Goal: Information Seeking & Learning: Learn about a topic

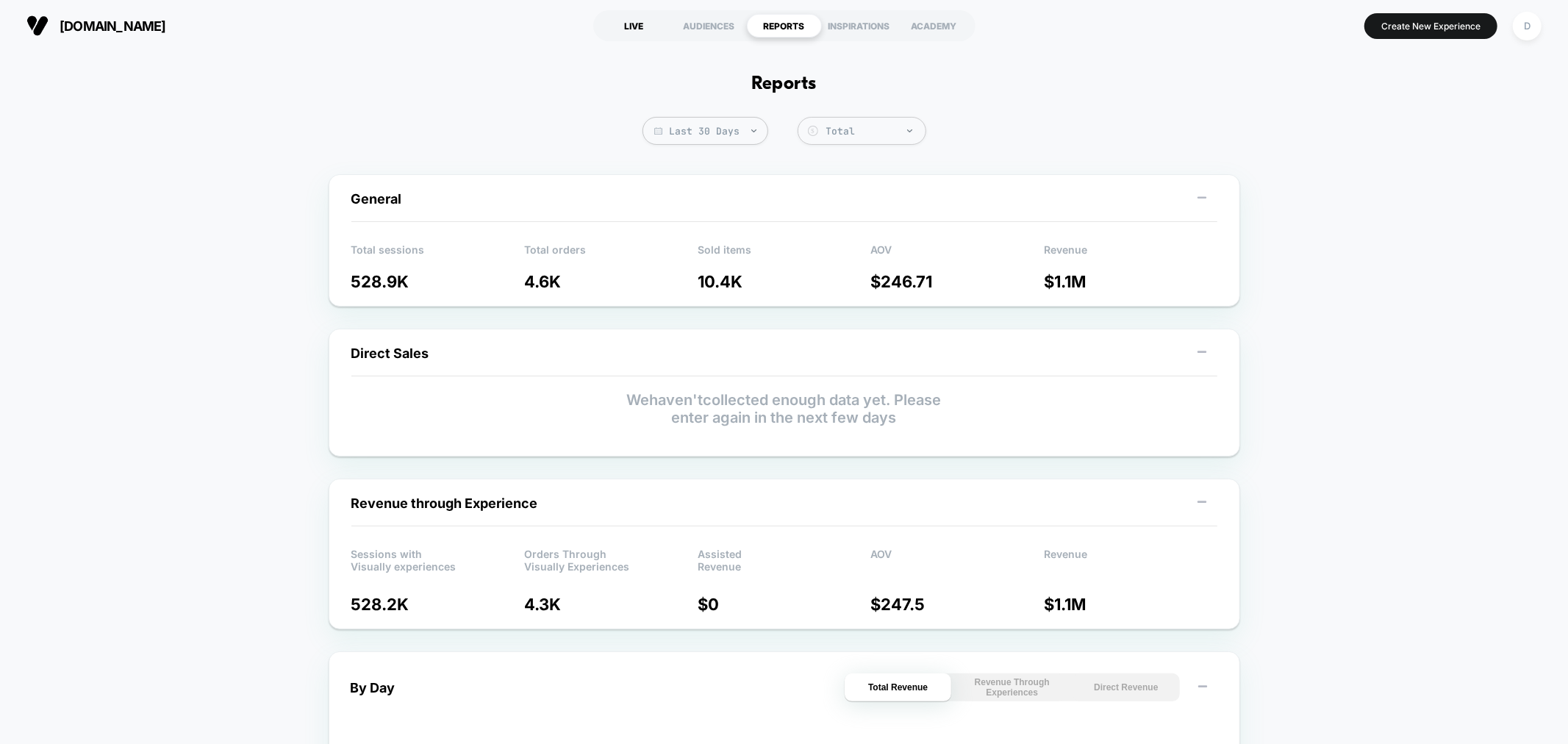
click at [633, 28] on div "LIVE" at bounding box center [634, 25] width 75 height 23
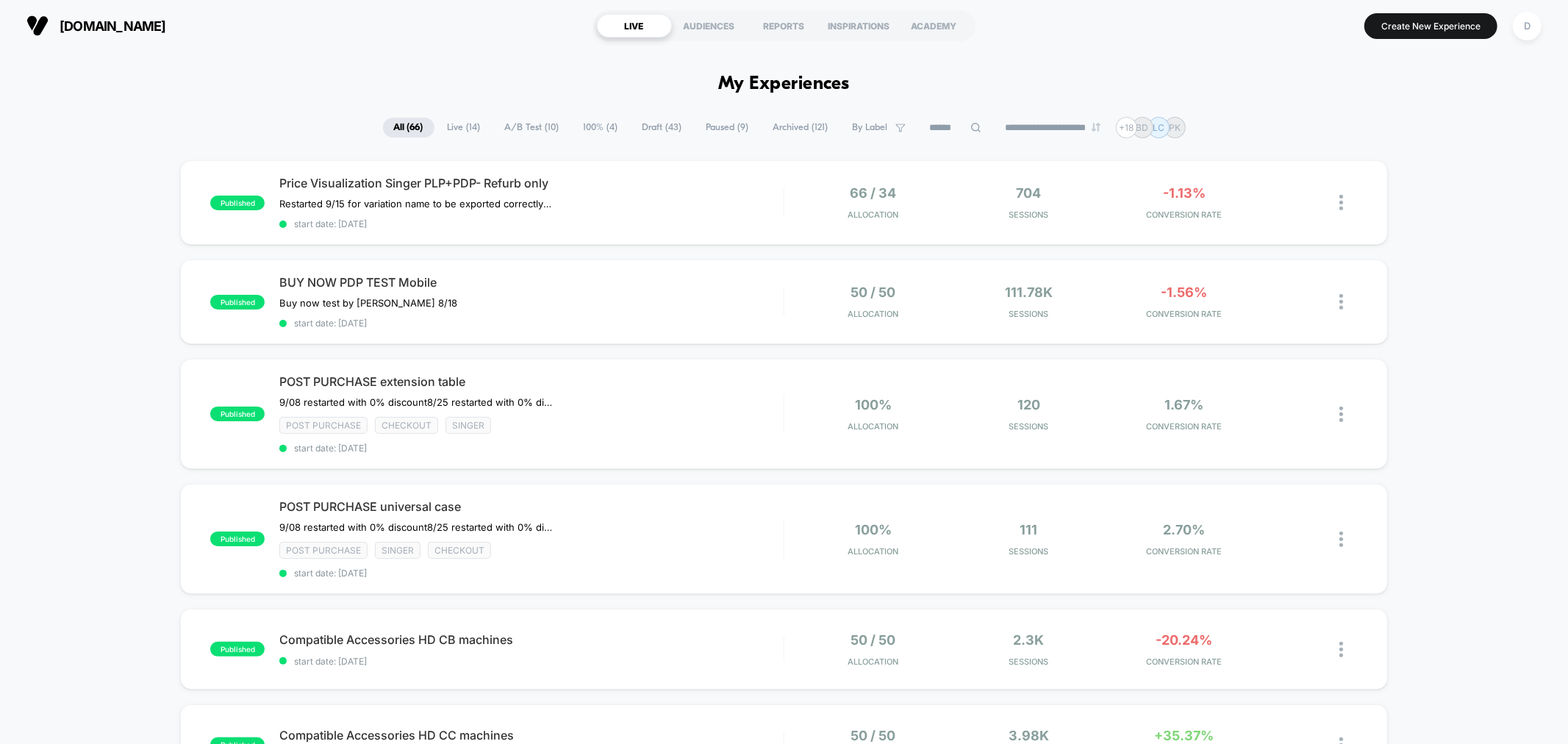
click at [591, 123] on span "100% ( 4 )" at bounding box center [601, 127] width 56 height 19
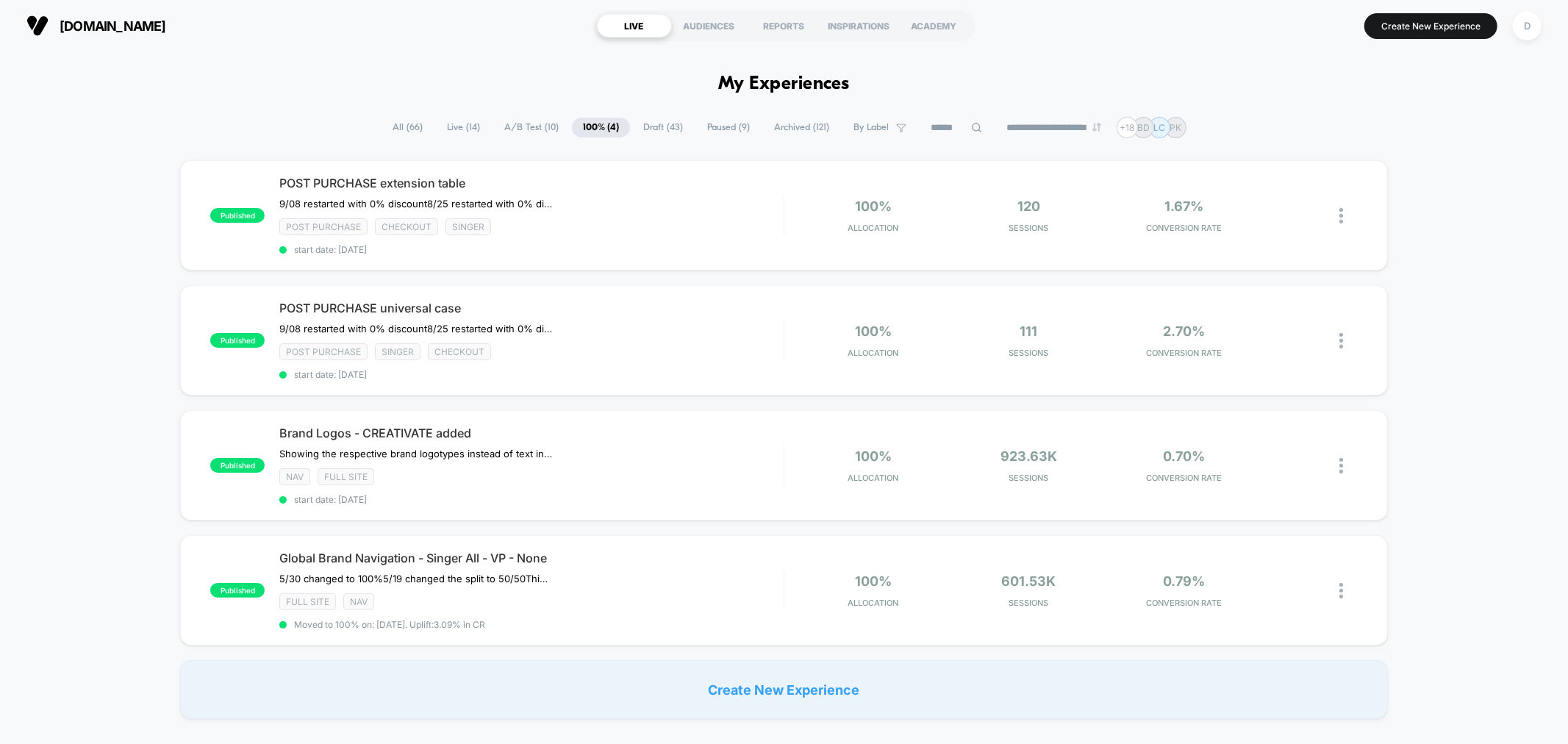
drag, startPoint x: 518, startPoint y: 126, endPoint x: 523, endPoint y: 132, distance: 7.8
click at [520, 126] on span "A/B Test ( 10 )" at bounding box center [531, 127] width 77 height 19
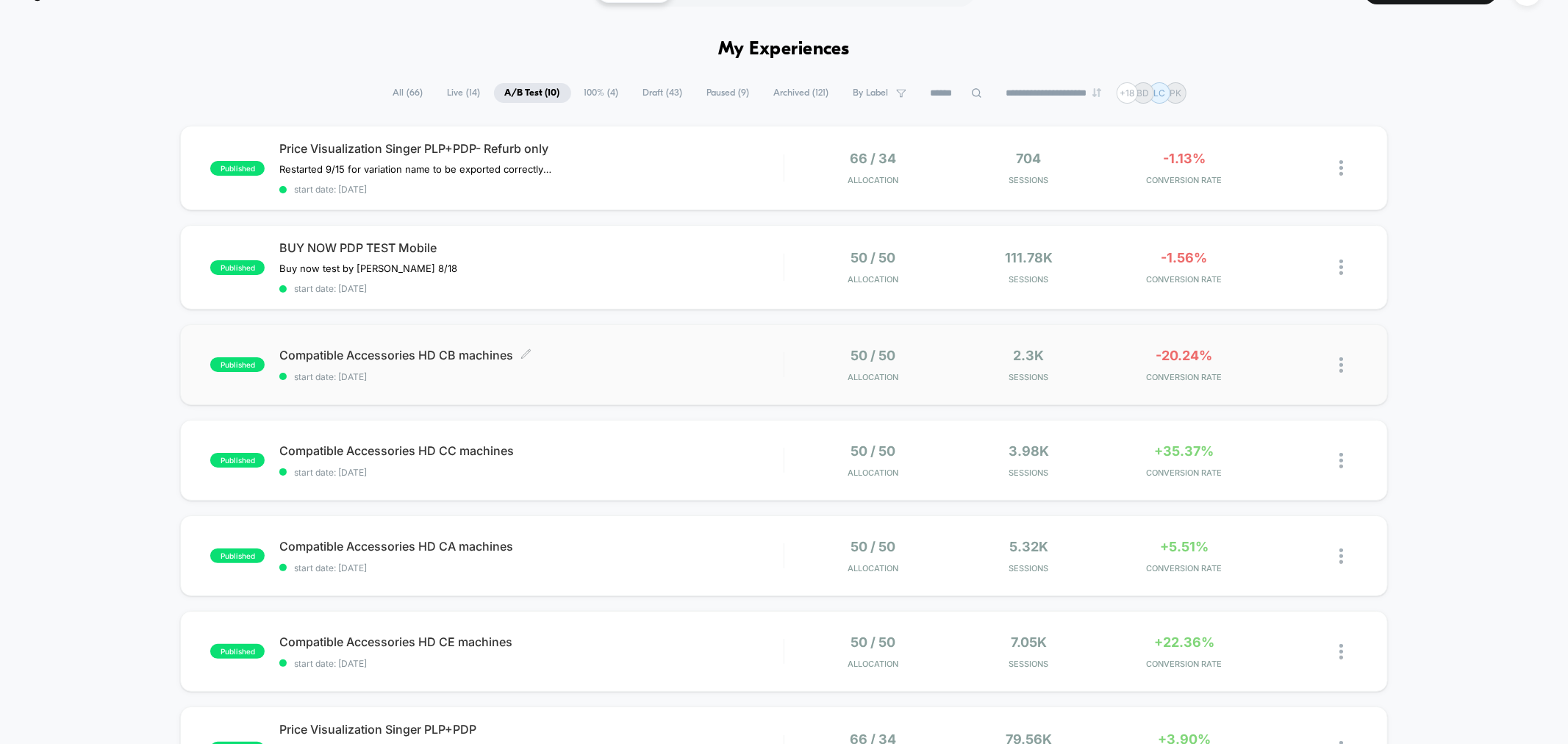
scroll to position [34, 0]
click at [695, 326] on div "published Compatible Accessories HD CB machines start date: [DATE] 50 / 50 Allo…" at bounding box center [784, 365] width 1207 height 81
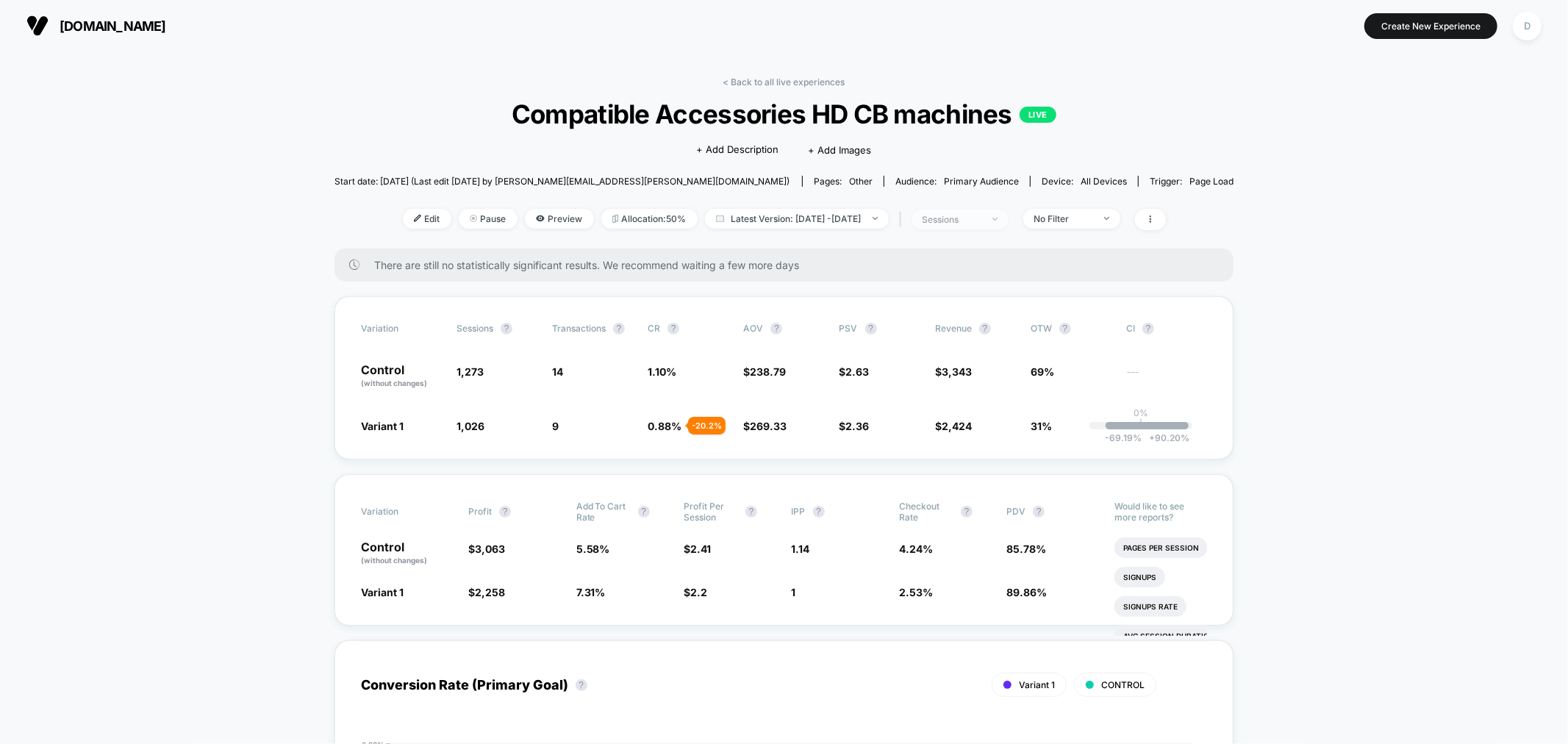
click at [981, 221] on div "sessions" at bounding box center [952, 218] width 59 height 11
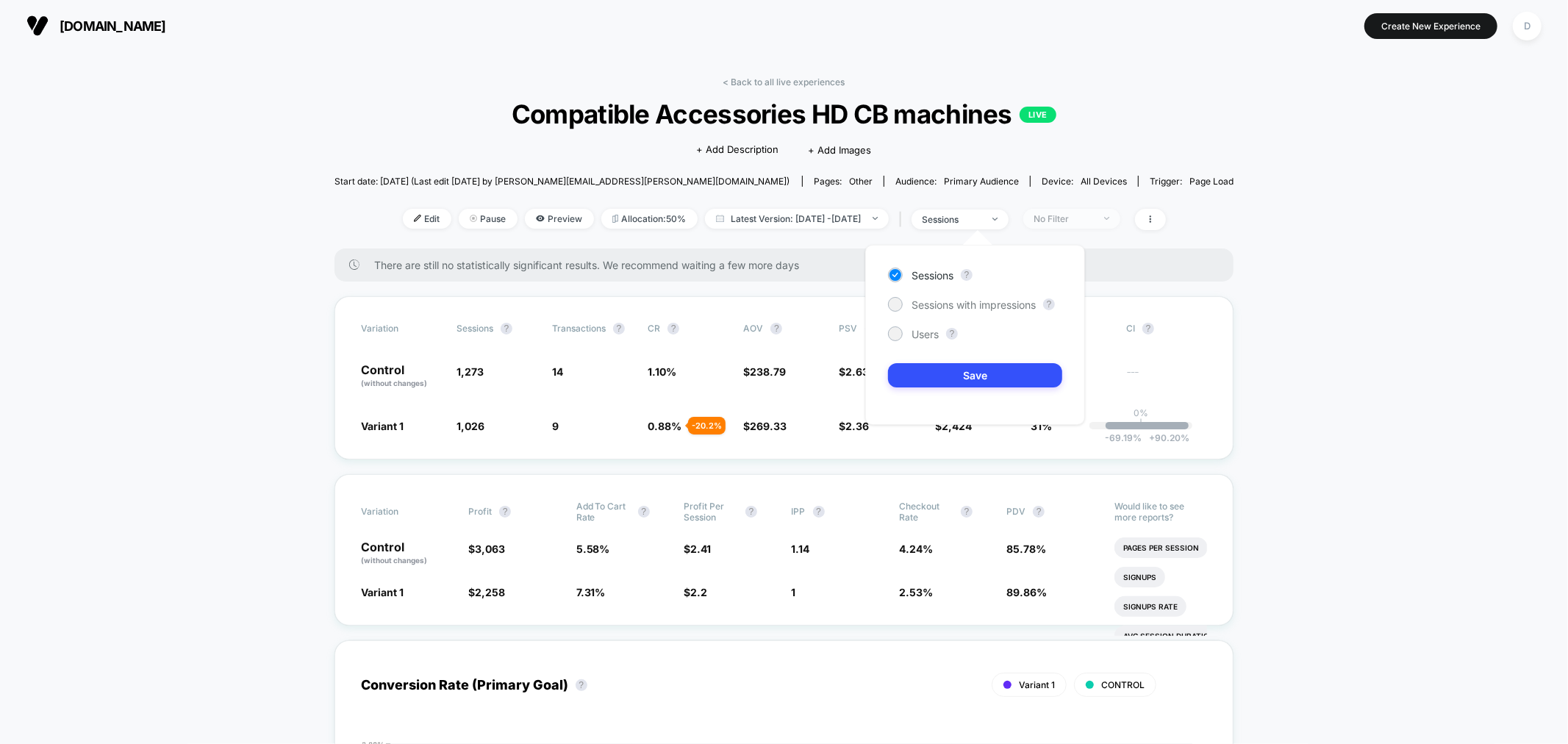
click at [1086, 224] on span "No Filter" at bounding box center [1071, 218] width 97 height 19
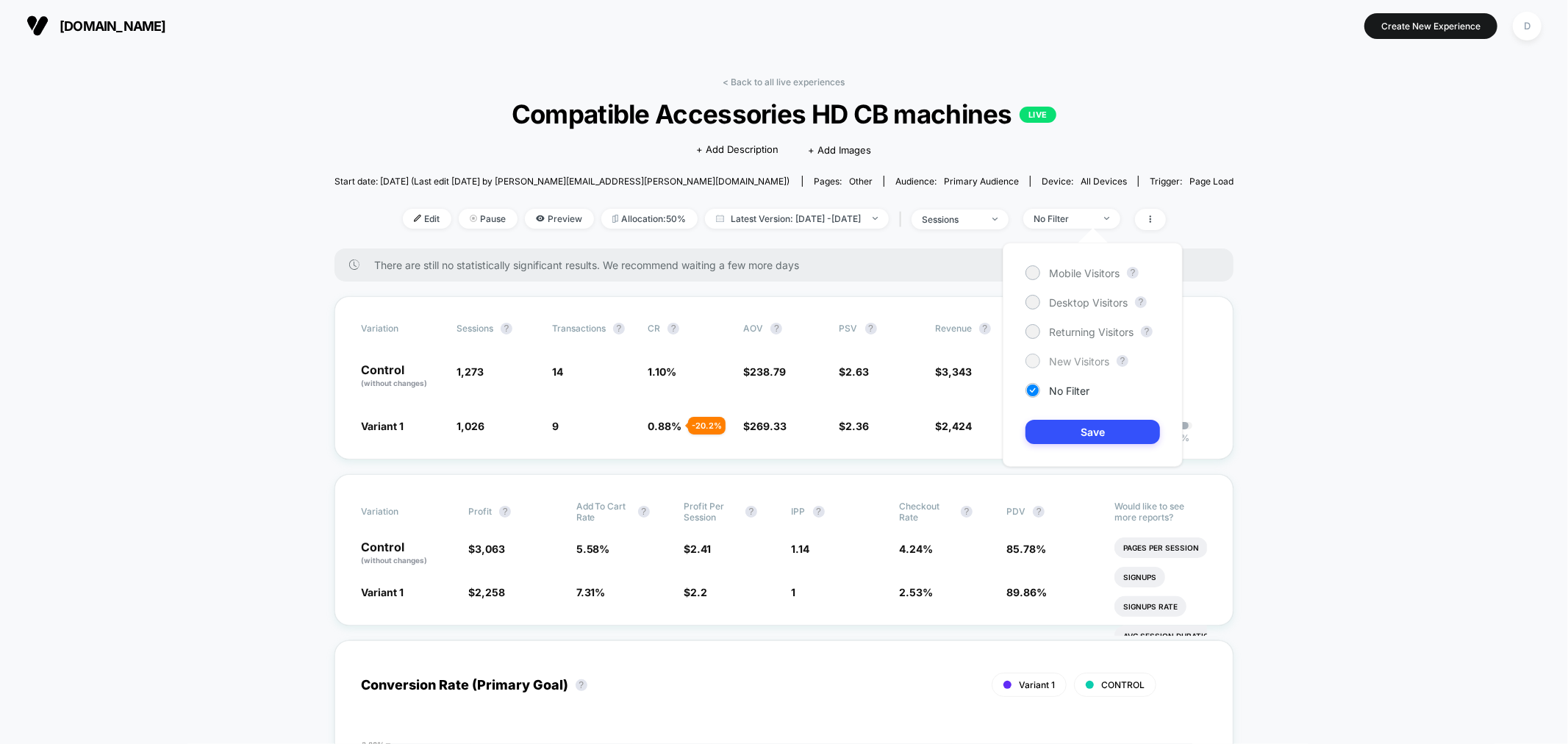
click at [1101, 357] on span "New Visitors" at bounding box center [1079, 361] width 60 height 13
click at [1104, 429] on button "Save" at bounding box center [1093, 432] width 135 height 24
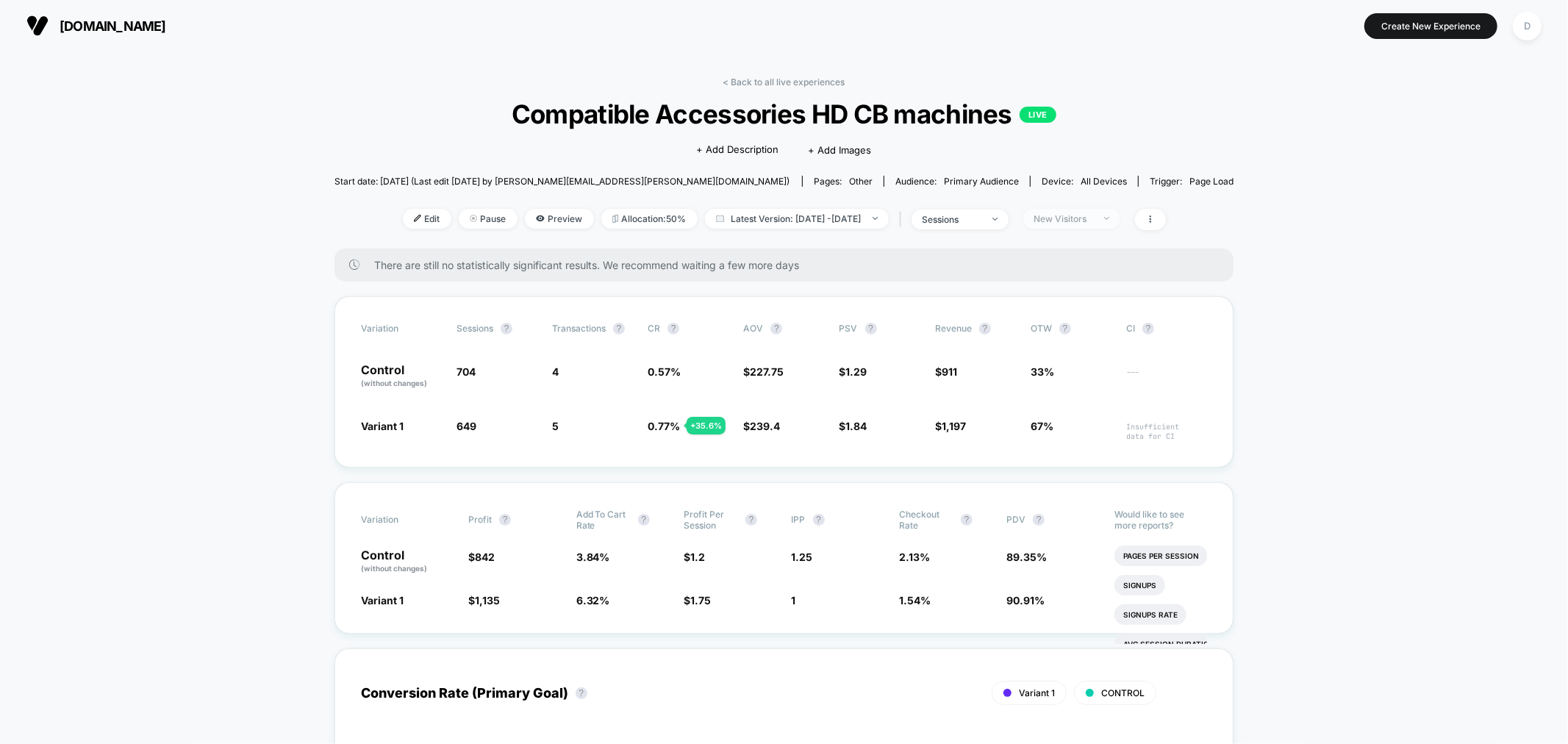
click at [1088, 216] on div "New Visitors" at bounding box center [1063, 218] width 59 height 11
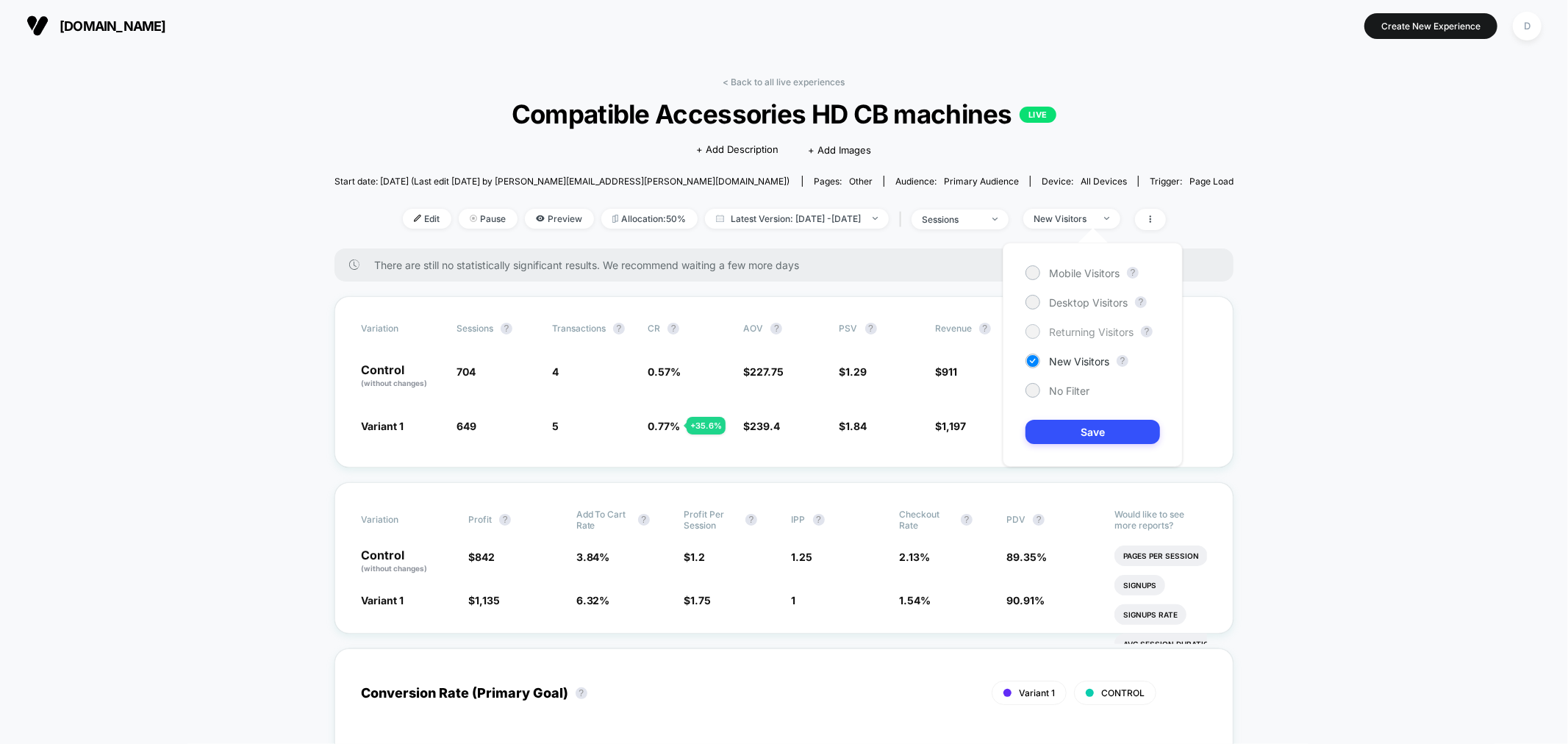
click at [1098, 328] on span "Returning Visitors" at bounding box center [1091, 332] width 84 height 13
click at [1104, 435] on button "Save" at bounding box center [1093, 432] width 135 height 24
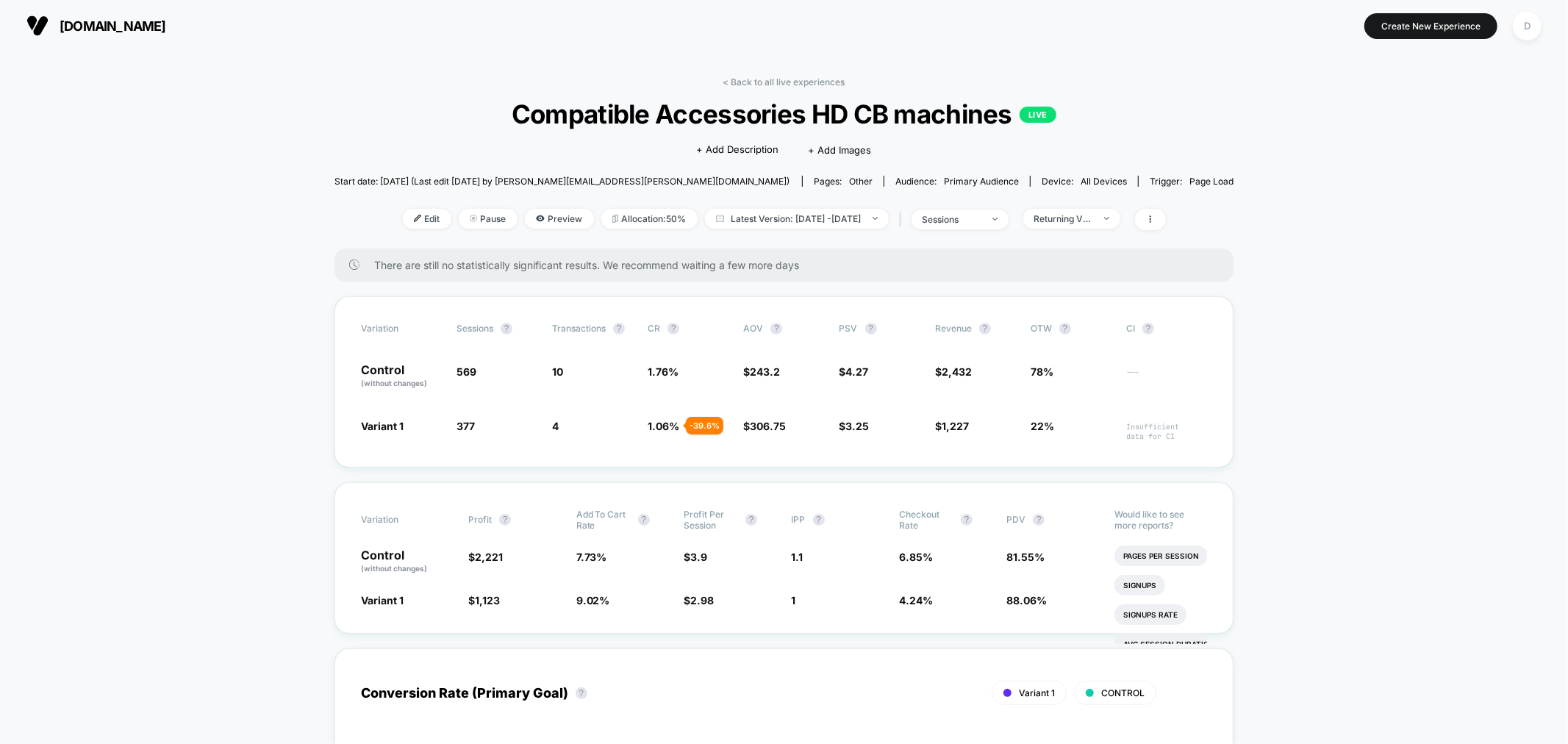
click at [1104, 435] on span "22%" at bounding box center [1070, 429] width 81 height 22
click at [823, 83] on link "< Back to all live experiences" at bounding box center [784, 81] width 122 height 11
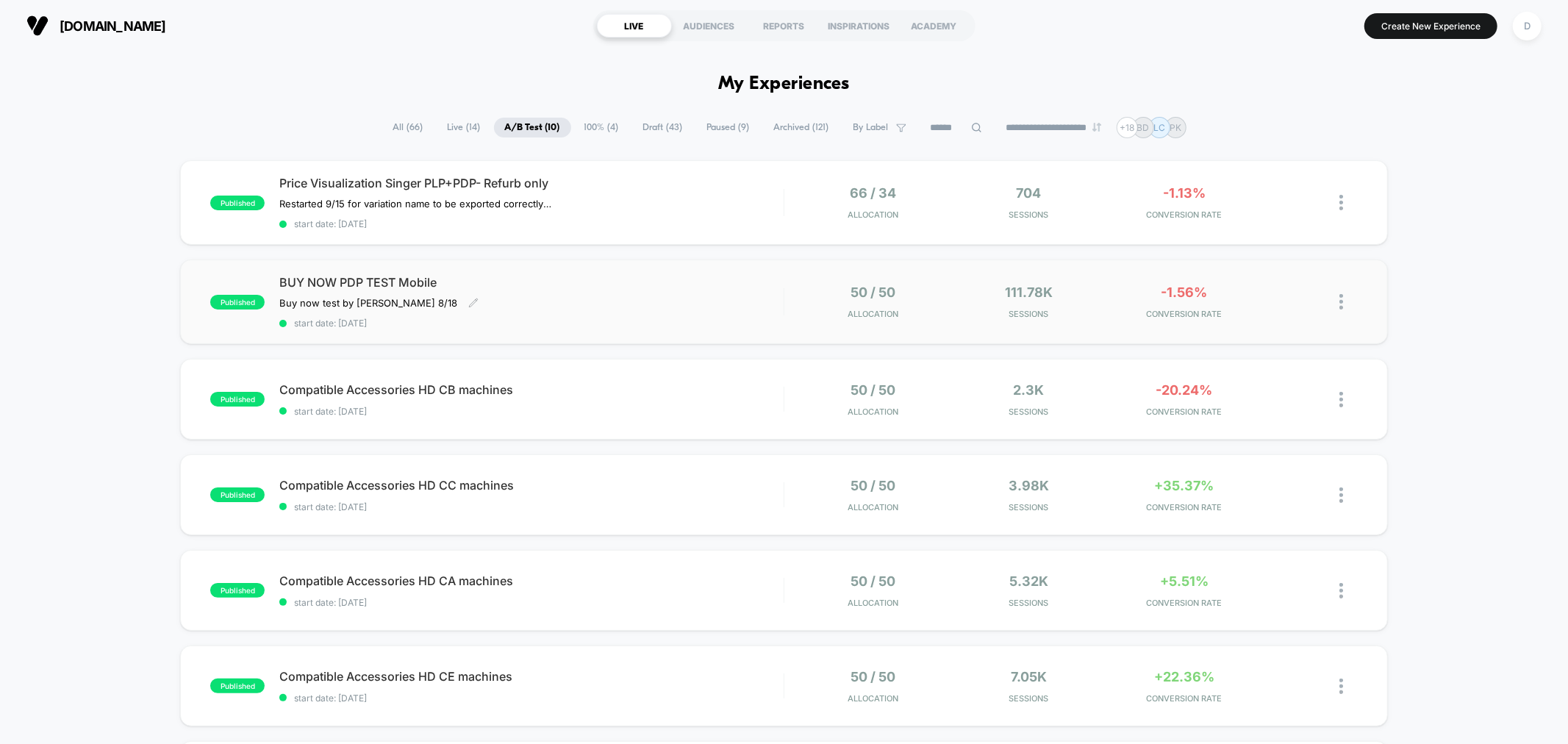
click at [702, 321] on span "start date: [DATE]" at bounding box center [531, 322] width 504 height 11
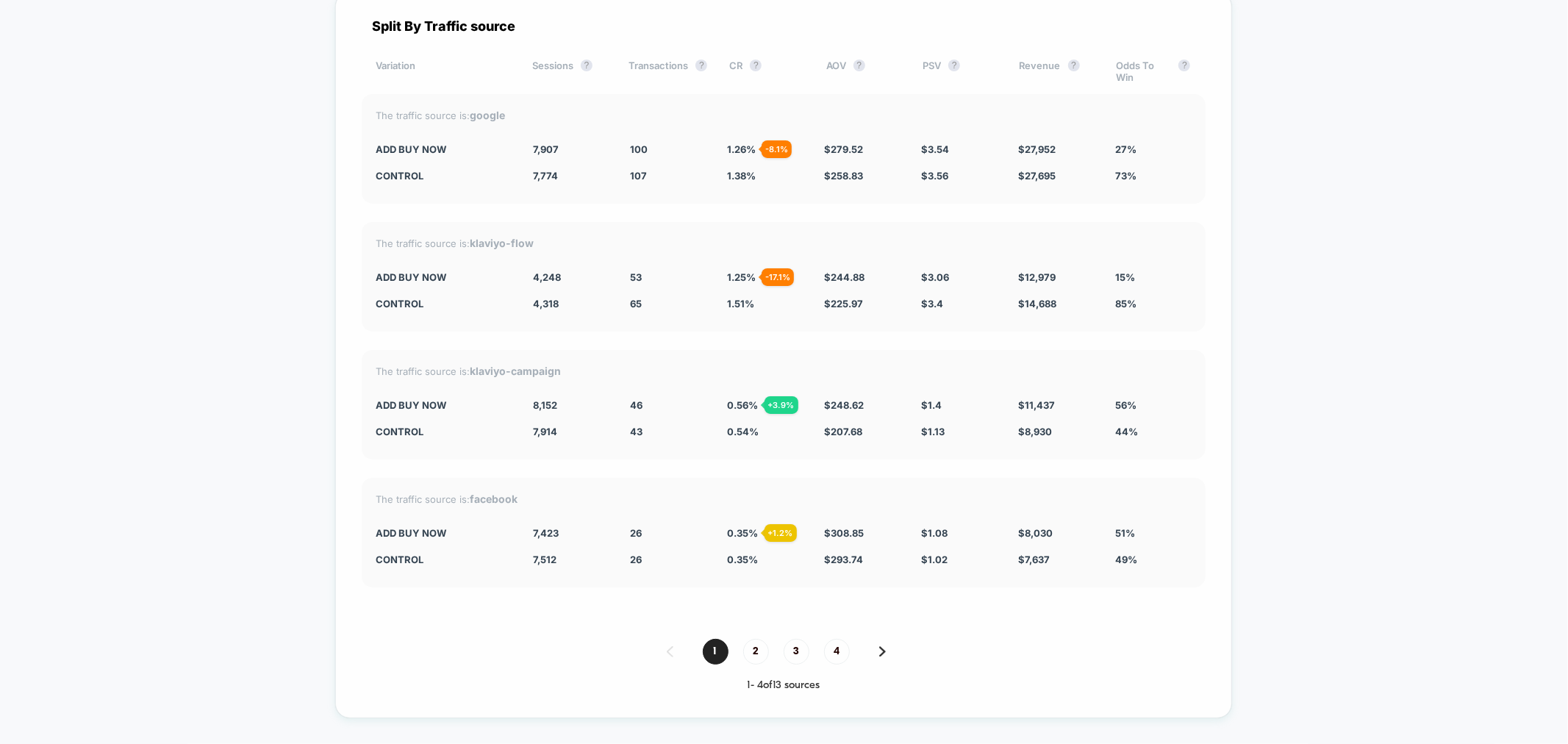
scroll to position [3477, 0]
click at [752, 642] on span "2" at bounding box center [756, 651] width 26 height 26
click at [802, 643] on span "3" at bounding box center [797, 651] width 26 height 26
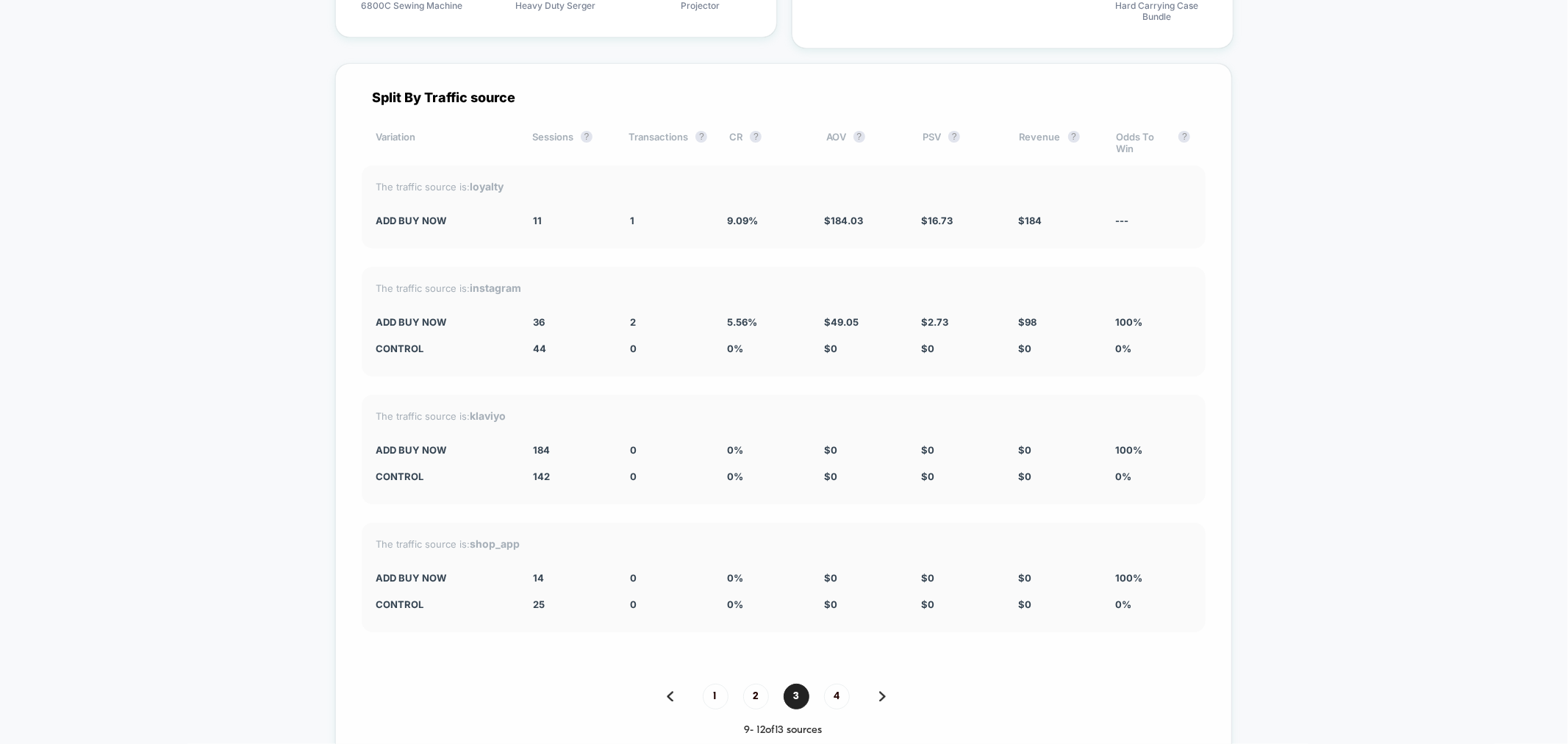
scroll to position [3411, 0]
click at [833, 686] on span "4" at bounding box center [836, 691] width 26 height 26
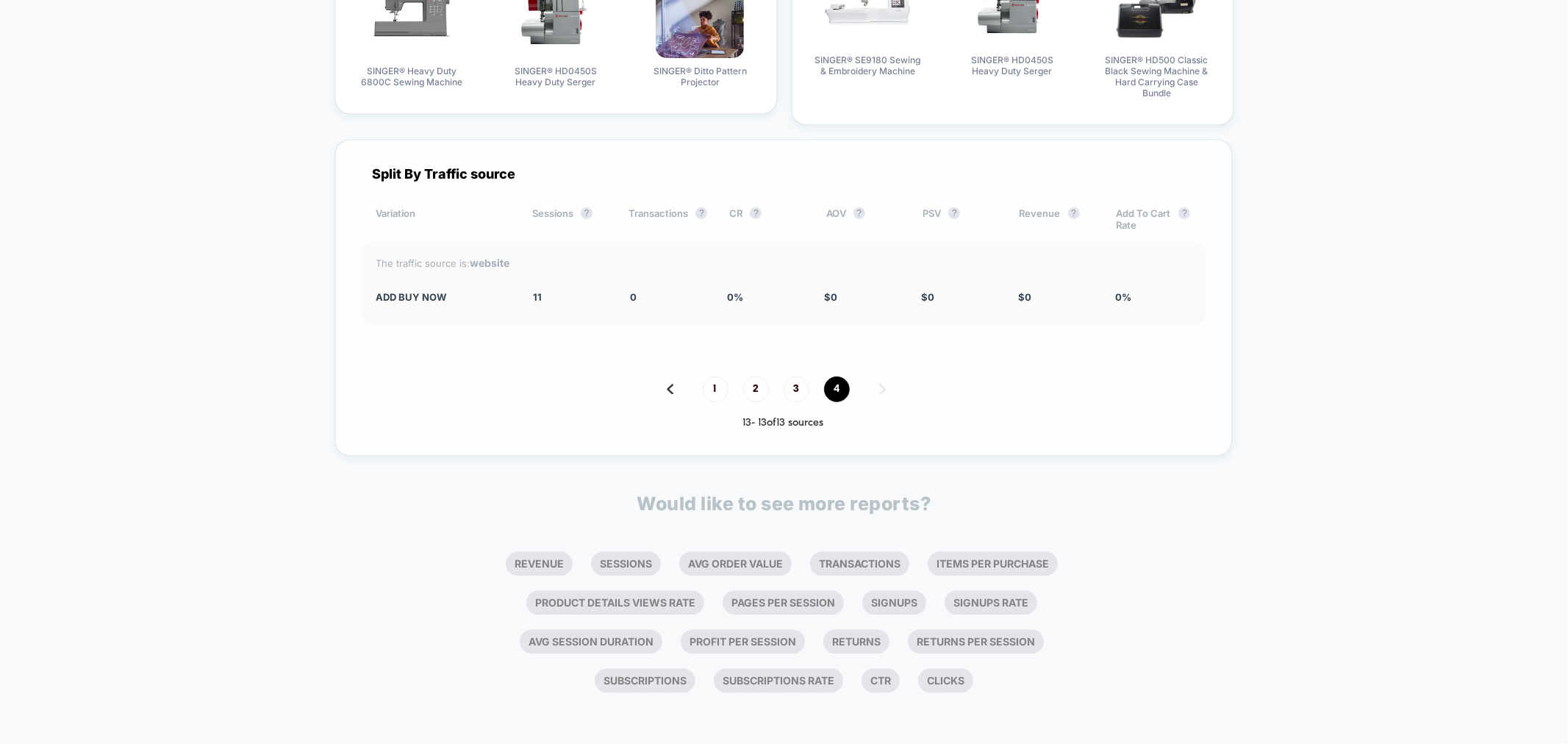
scroll to position [3319, 0]
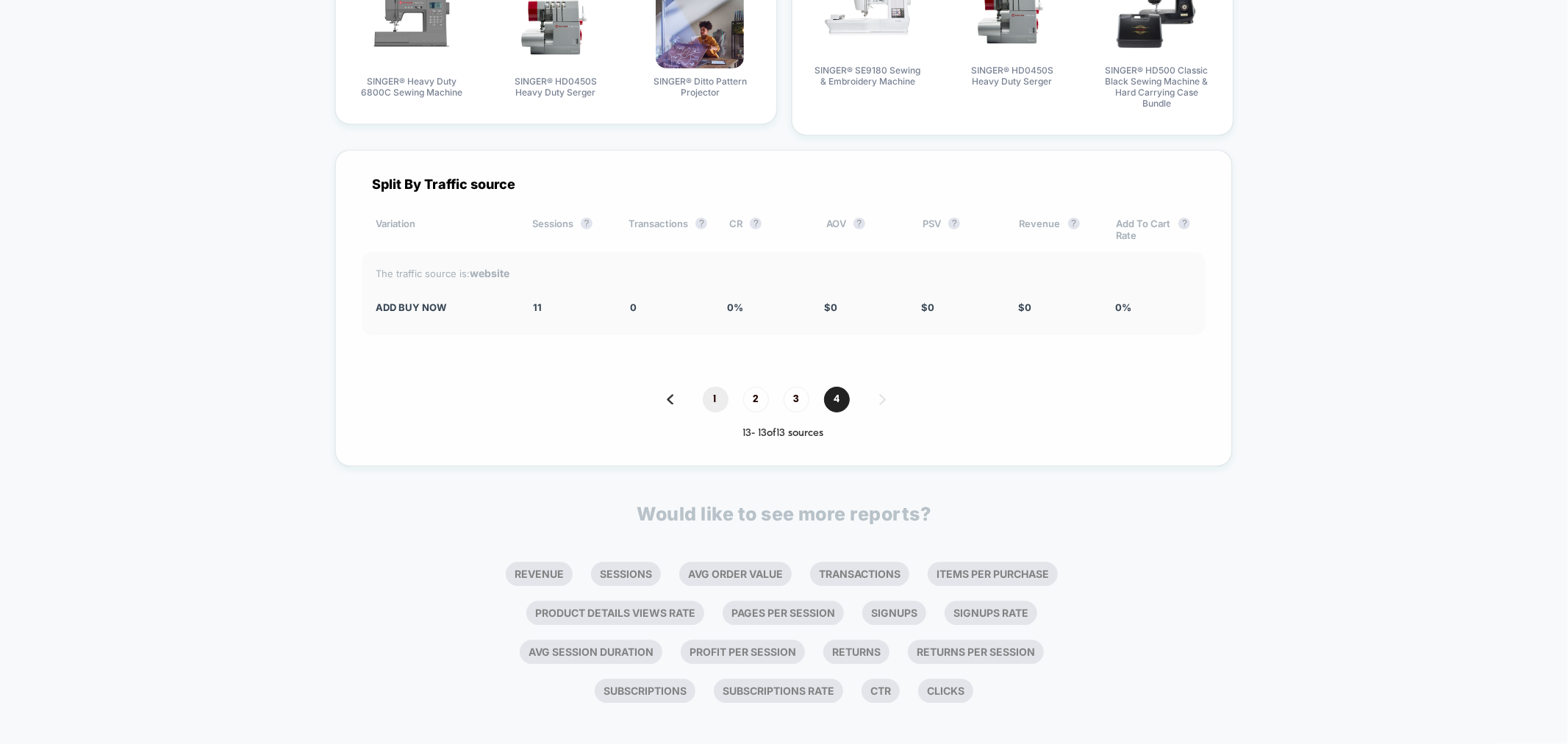
click at [714, 393] on span "1" at bounding box center [715, 399] width 26 height 26
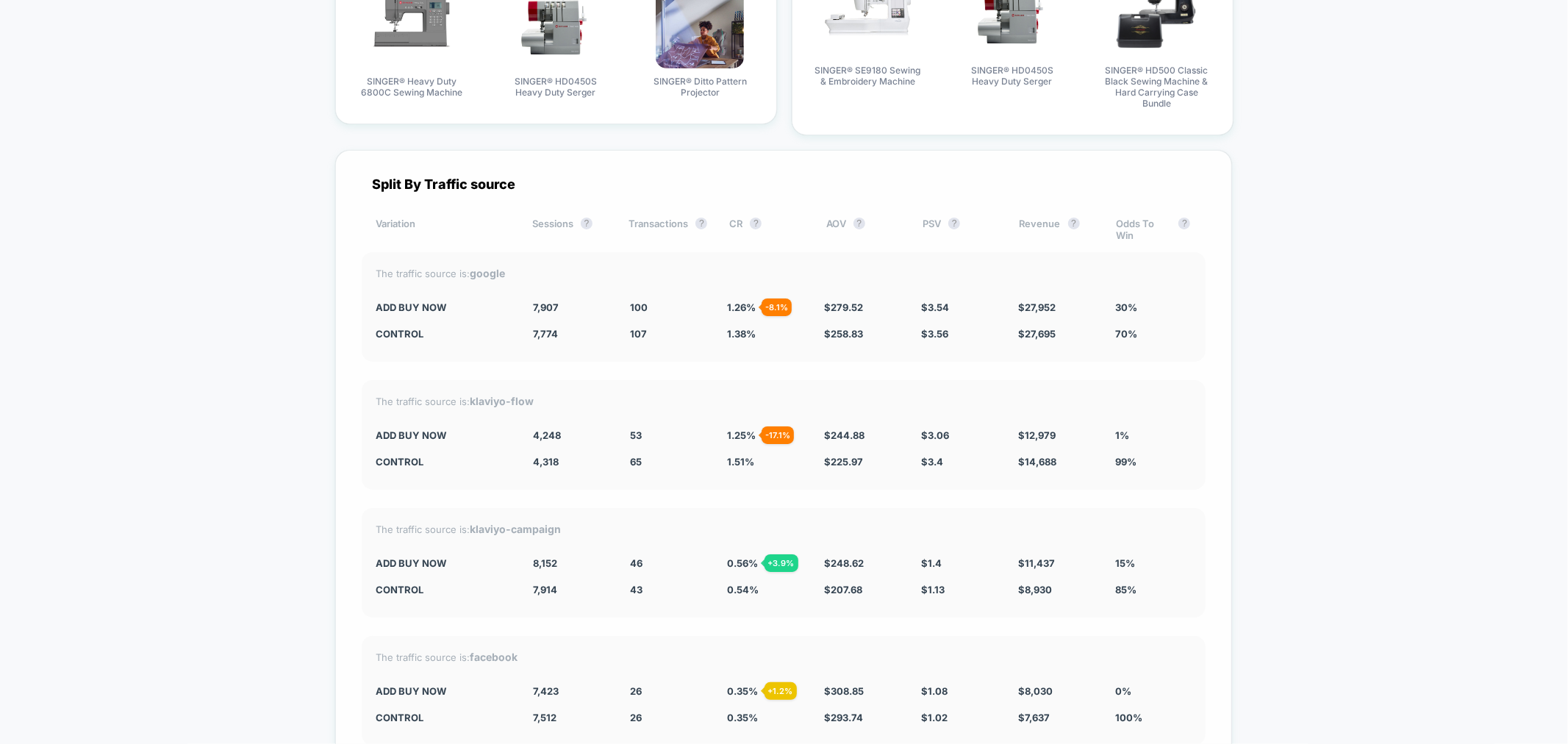
scroll to position [3411, 0]
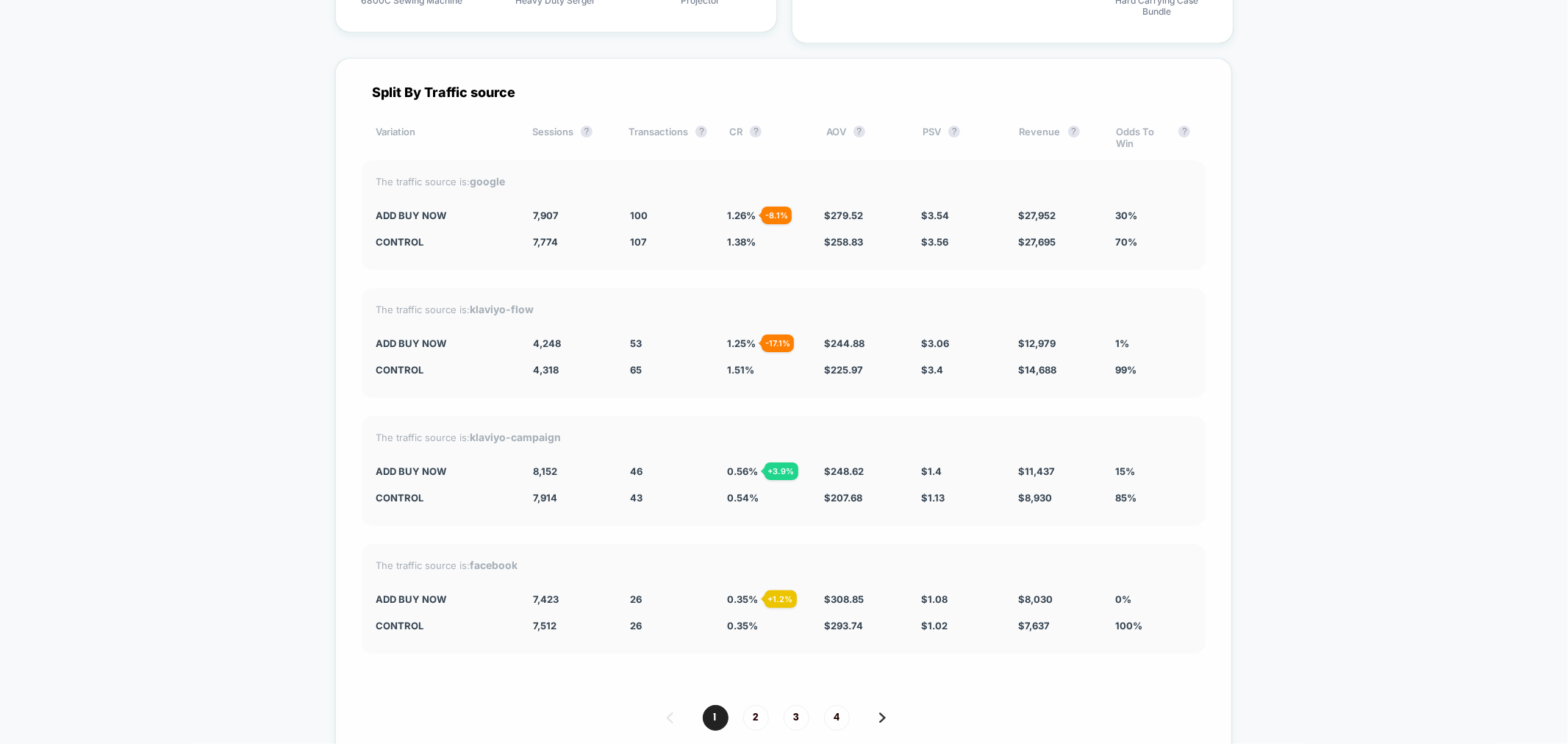
drag, startPoint x: 1083, startPoint y: 213, endPoint x: 1151, endPoint y: 432, distance: 229.3
click at [1151, 432] on div "Split By Traffic source Variation Sessions ? Transactions ? CR ? AOV ? PSV ? Re…" at bounding box center [783, 421] width 897 height 726
click at [1151, 432] on div "The traffic source is: klaviyo-campaign" at bounding box center [783, 437] width 814 height 13
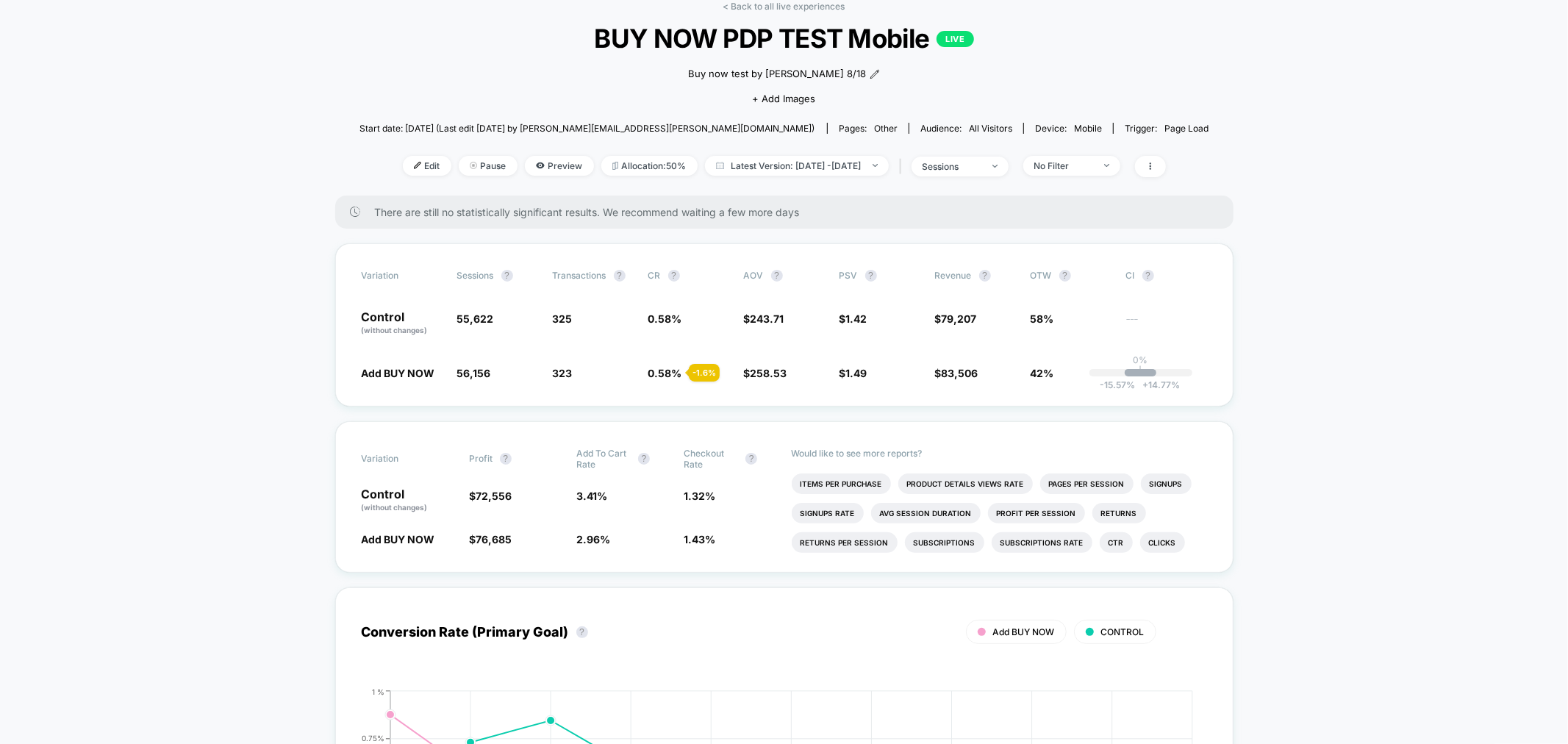
scroll to position [0, 0]
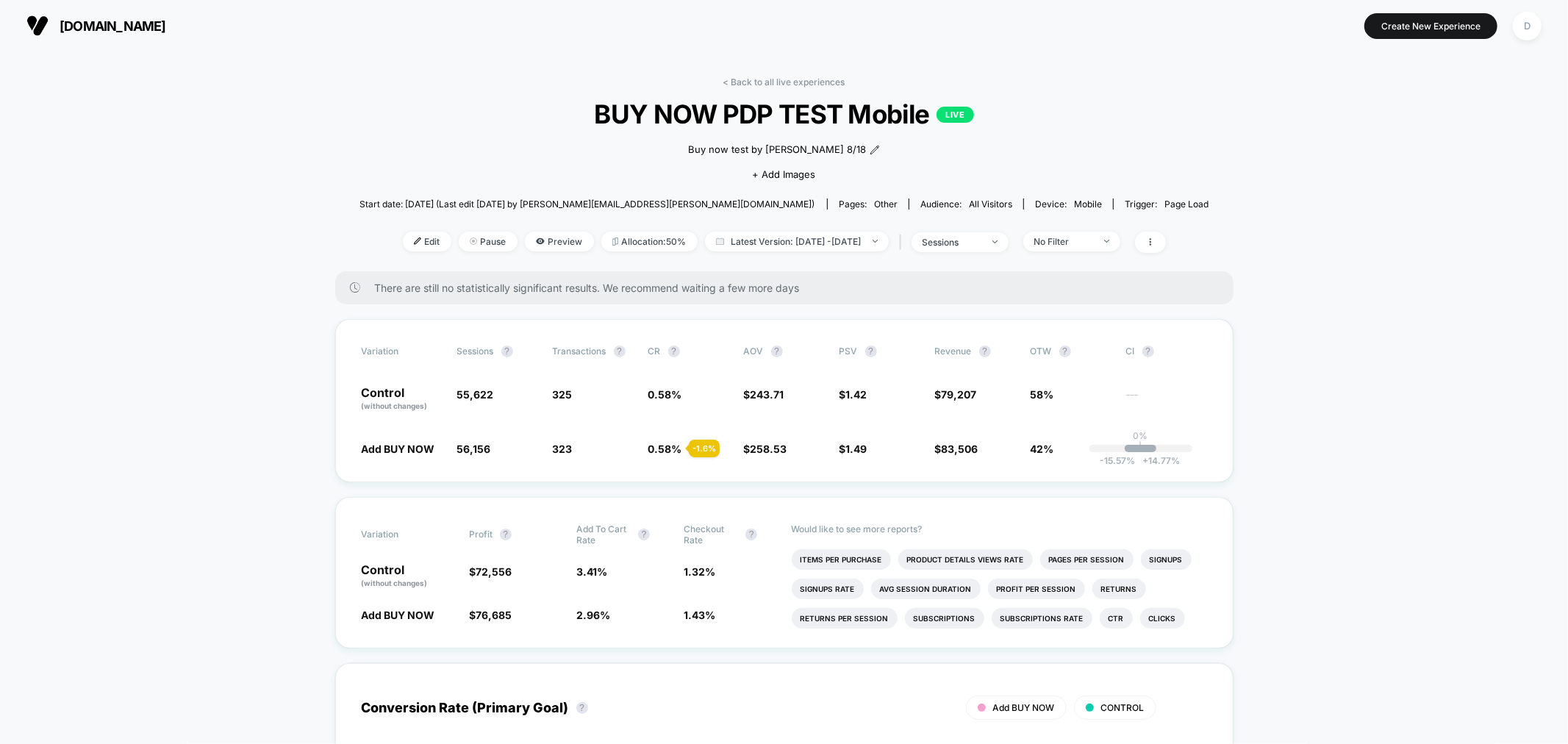
click at [788, 79] on link "< Back to all live experiences" at bounding box center [784, 81] width 122 height 11
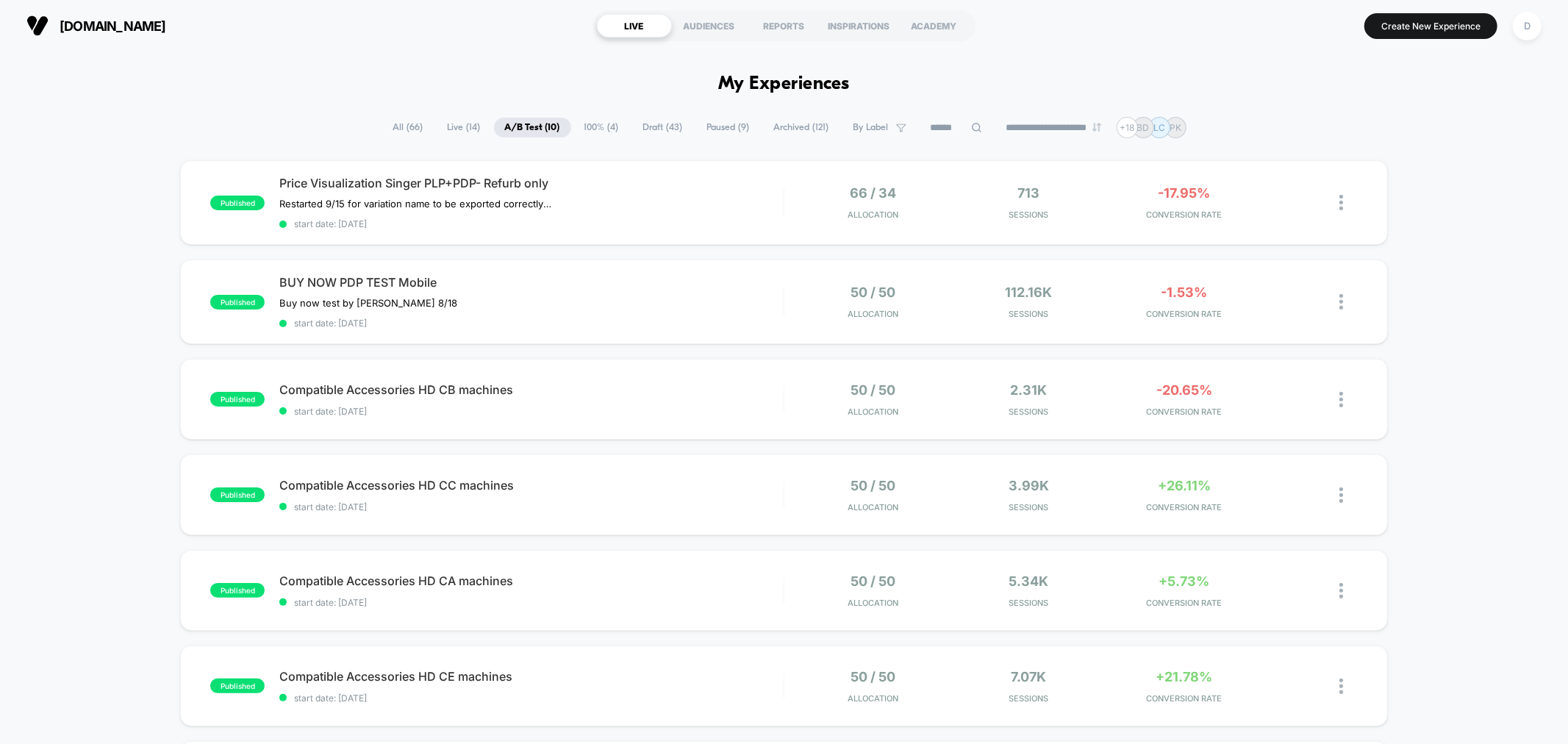
click at [462, 130] on span "Live ( 14 )" at bounding box center [464, 127] width 55 height 19
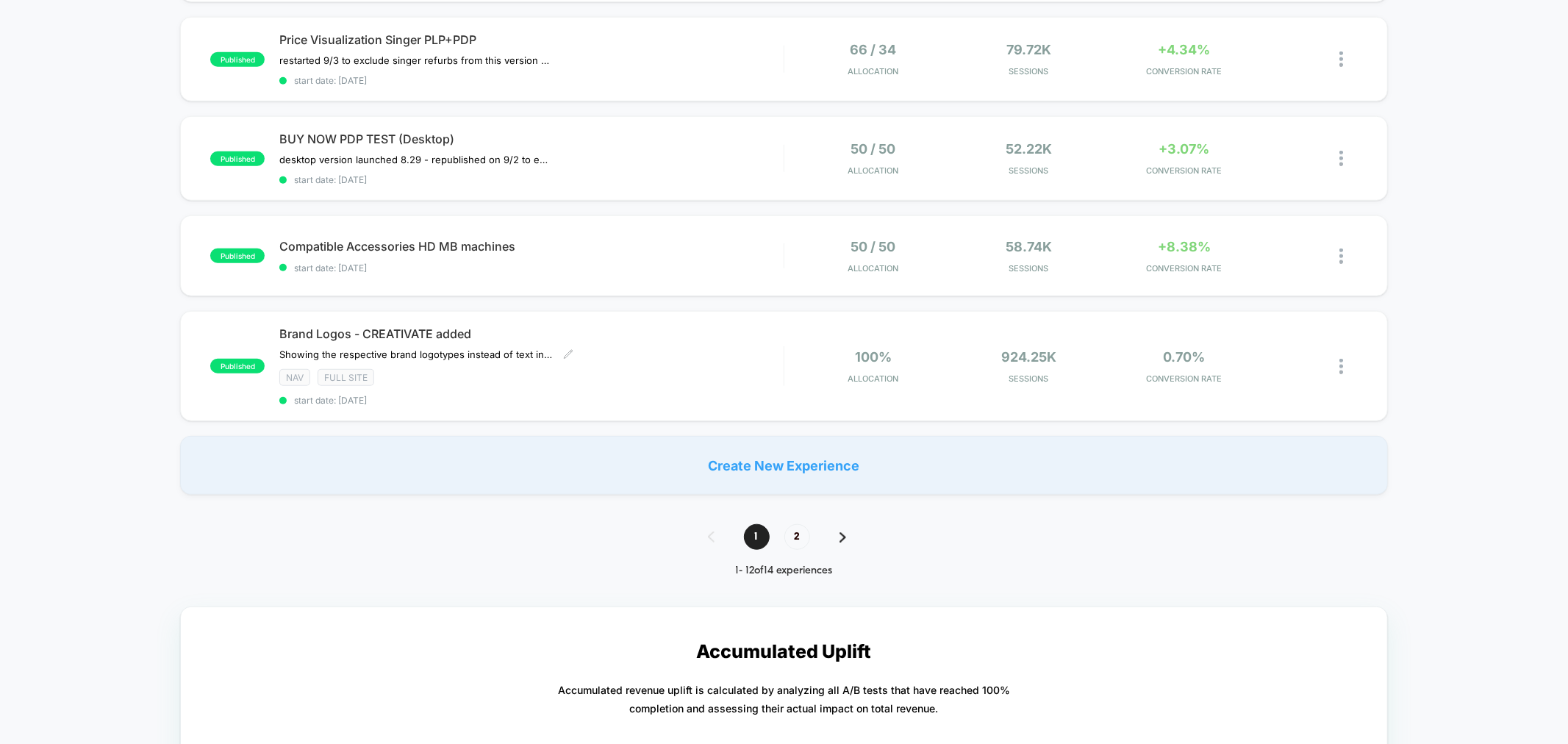
scroll to position [975, 0]
click at [806, 523] on span "2" at bounding box center [797, 535] width 26 height 26
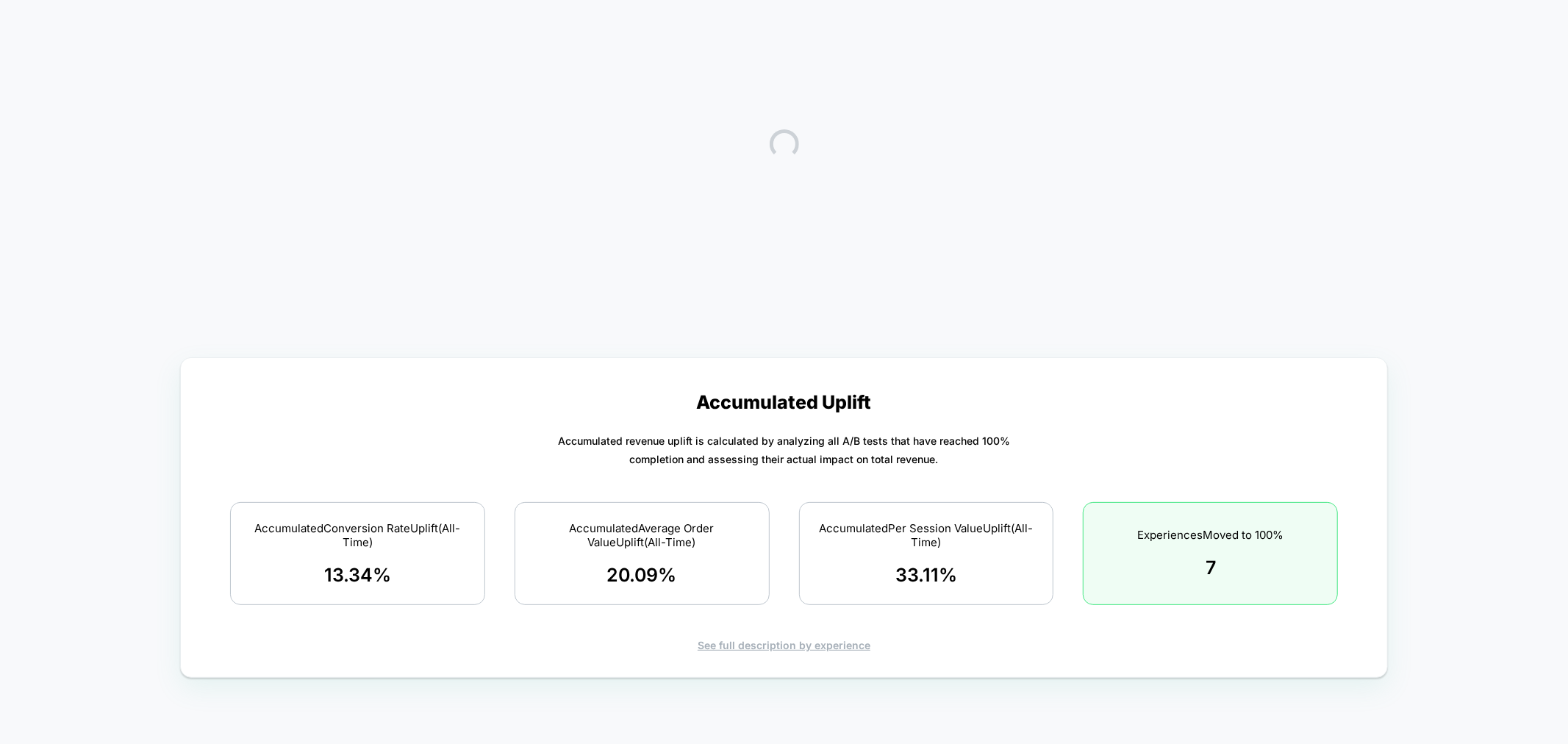
scroll to position [0, 0]
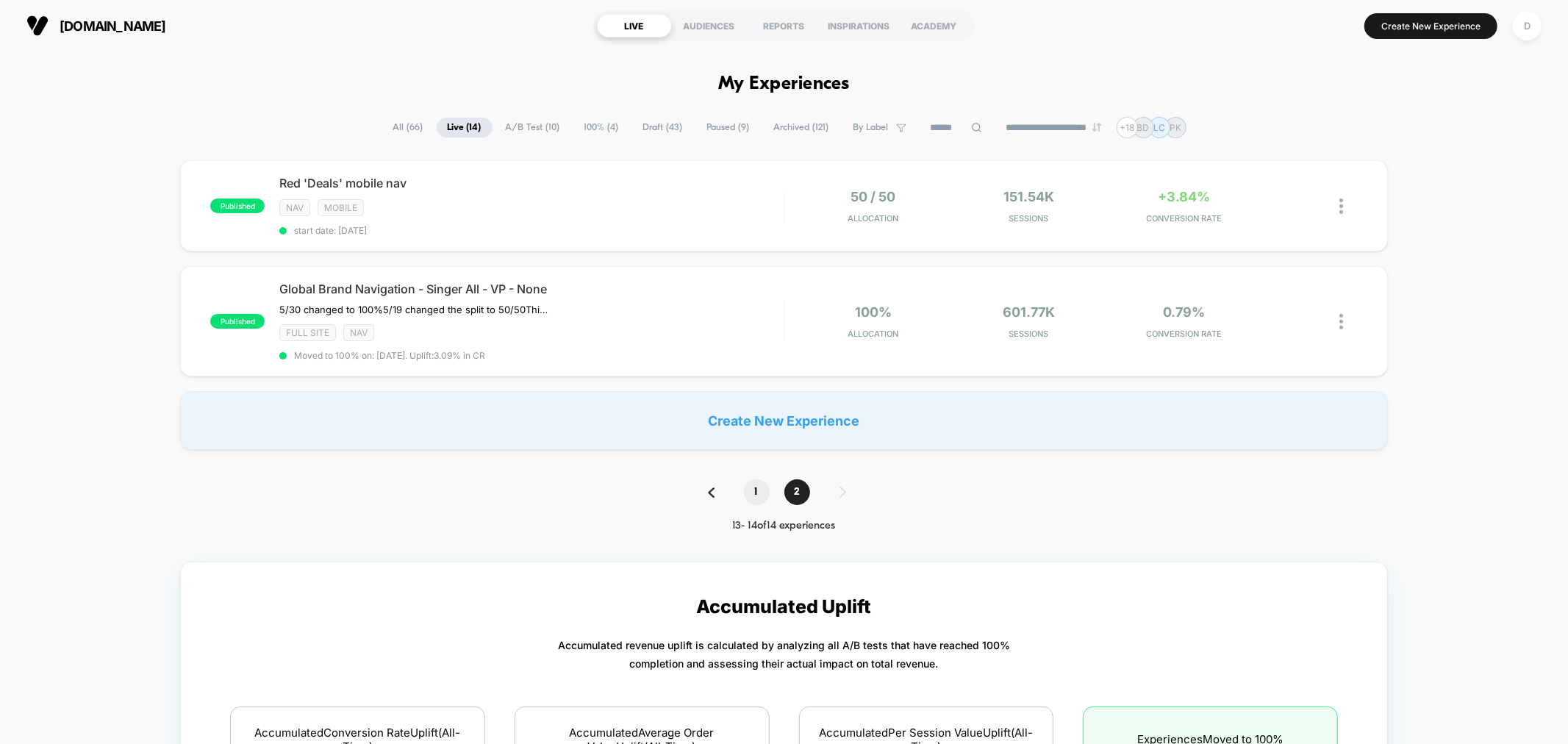
click at [758, 486] on span "1" at bounding box center [757, 492] width 26 height 26
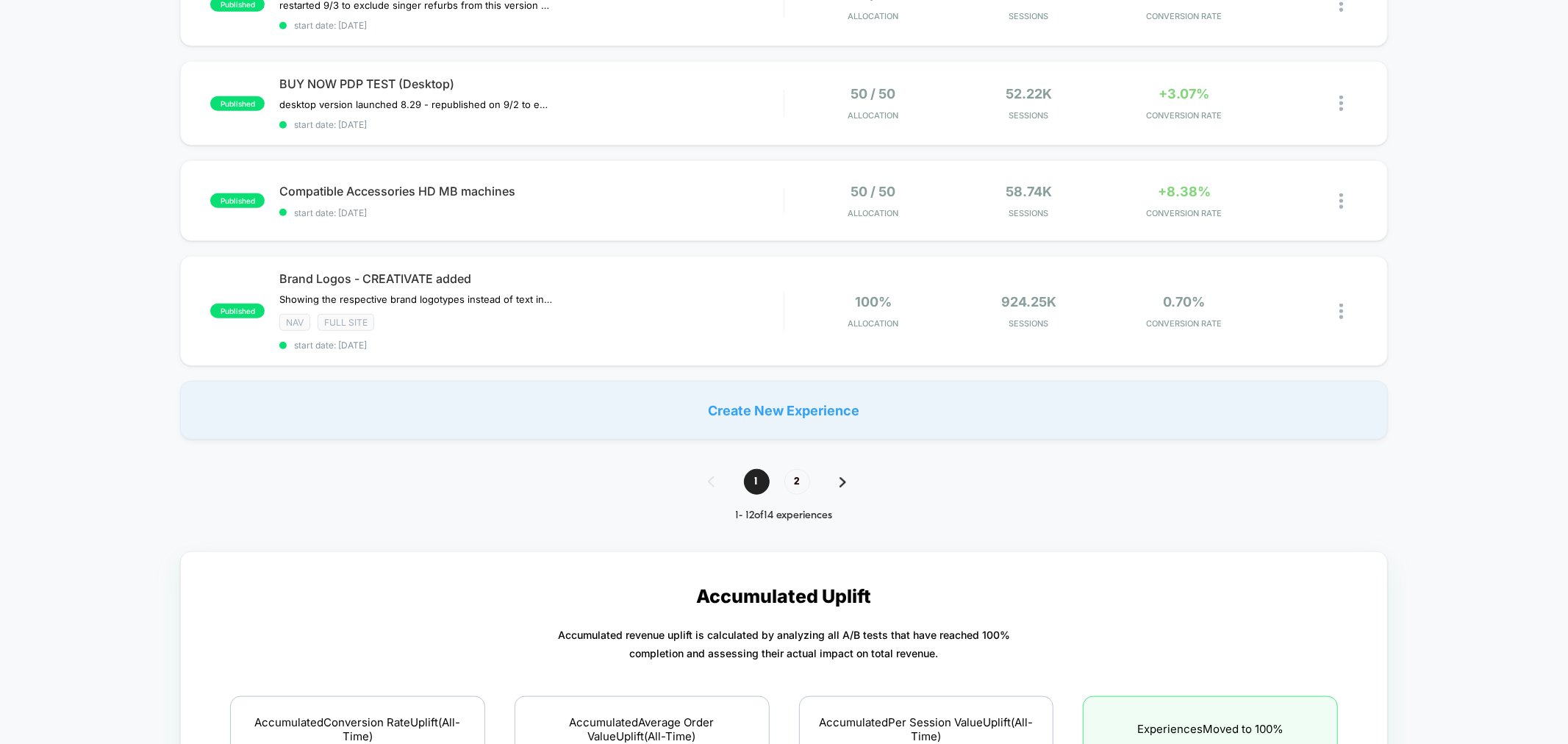
scroll to position [1029, 0]
click at [798, 471] on span "2" at bounding box center [797, 481] width 26 height 26
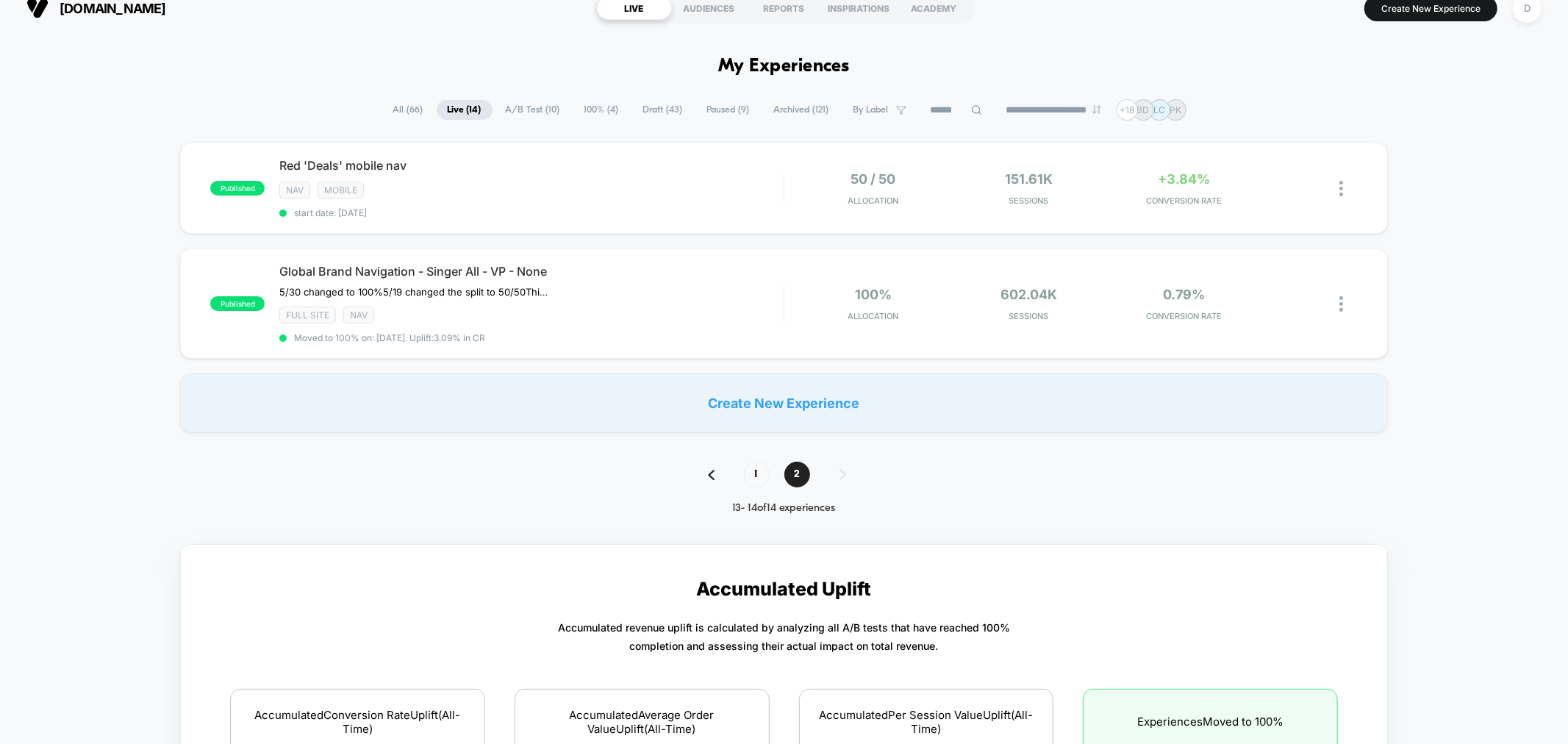
scroll to position [18, 0]
click at [541, 108] on span "A/B Test ( 10 )" at bounding box center [533, 109] width 77 height 19
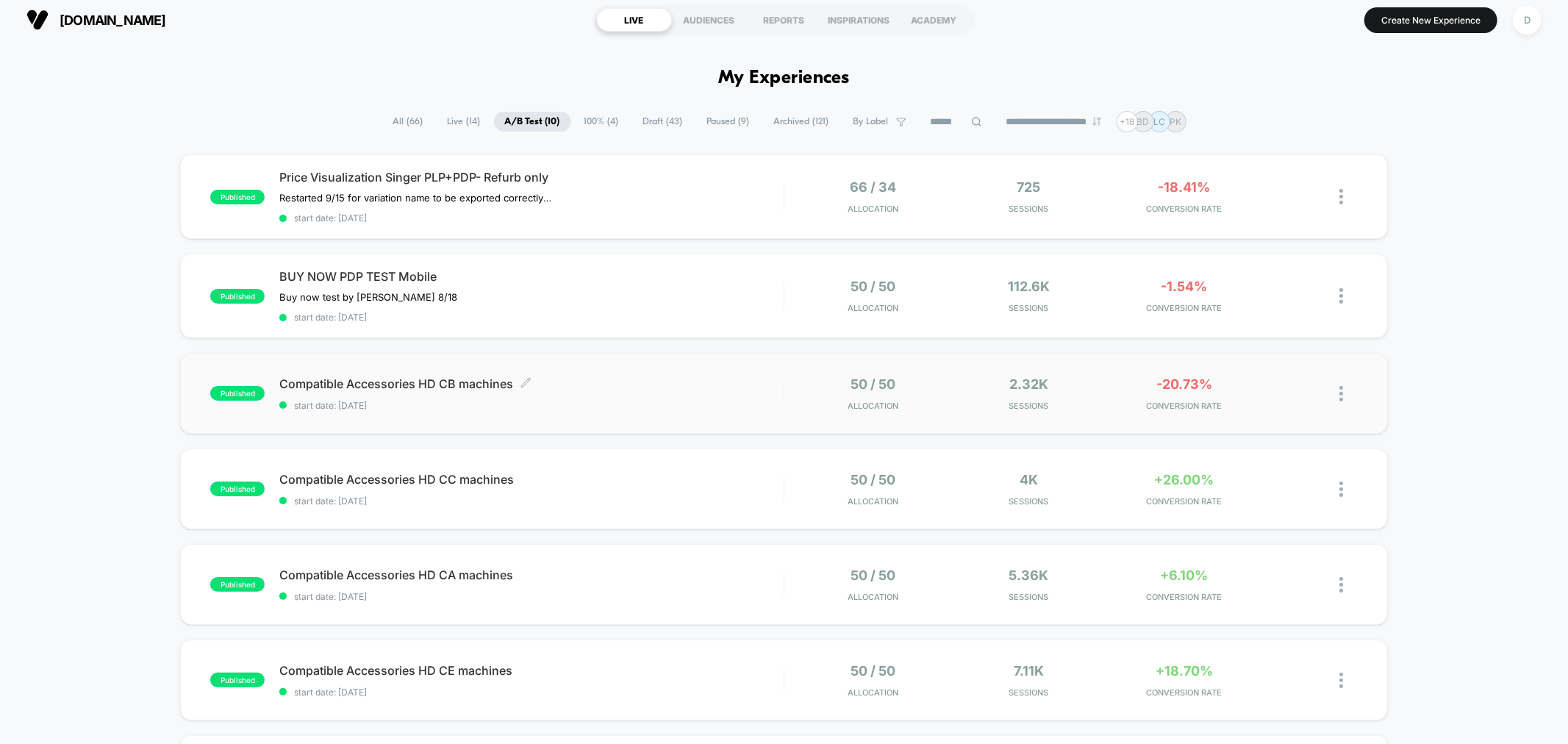
scroll to position [8, 0]
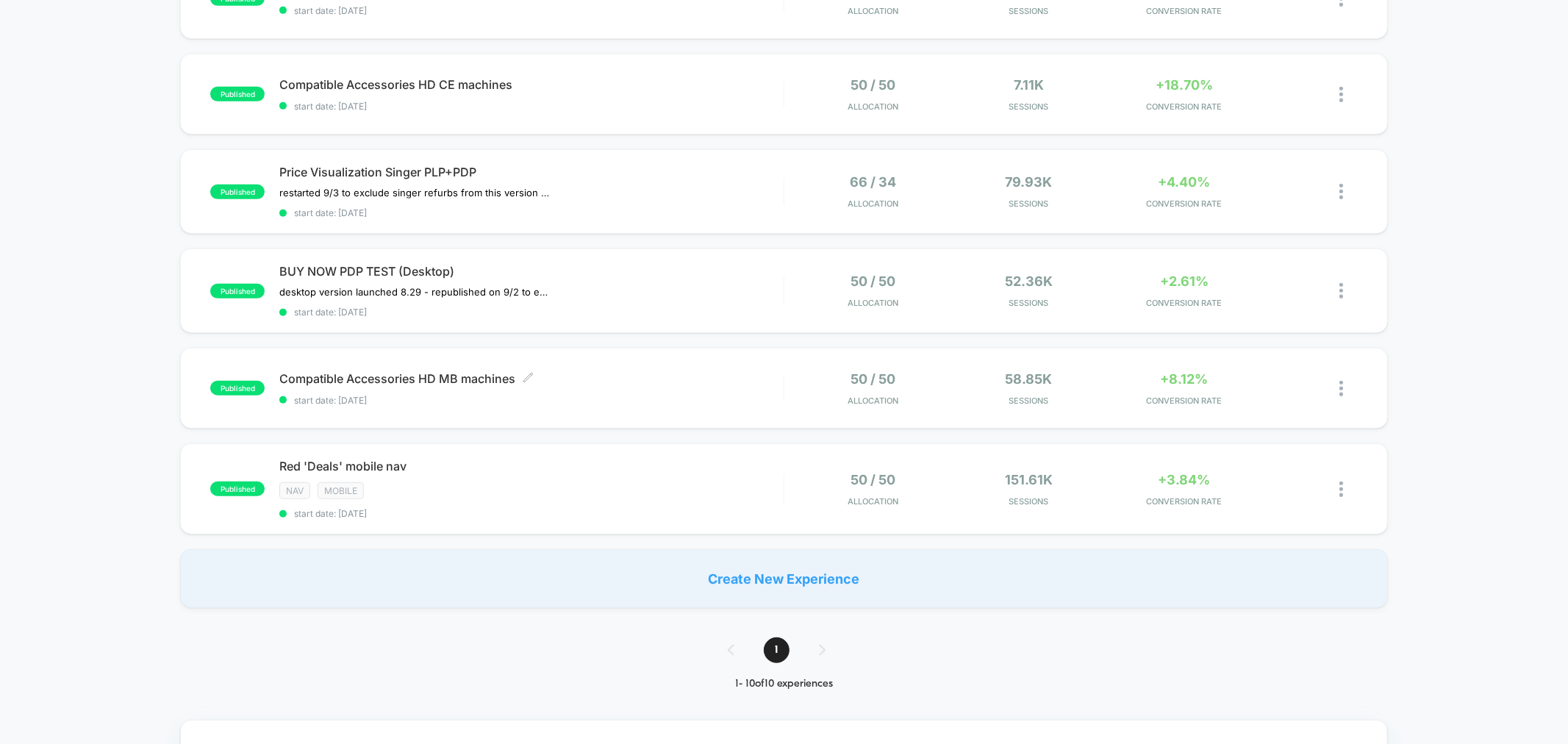
scroll to position [653, 0]
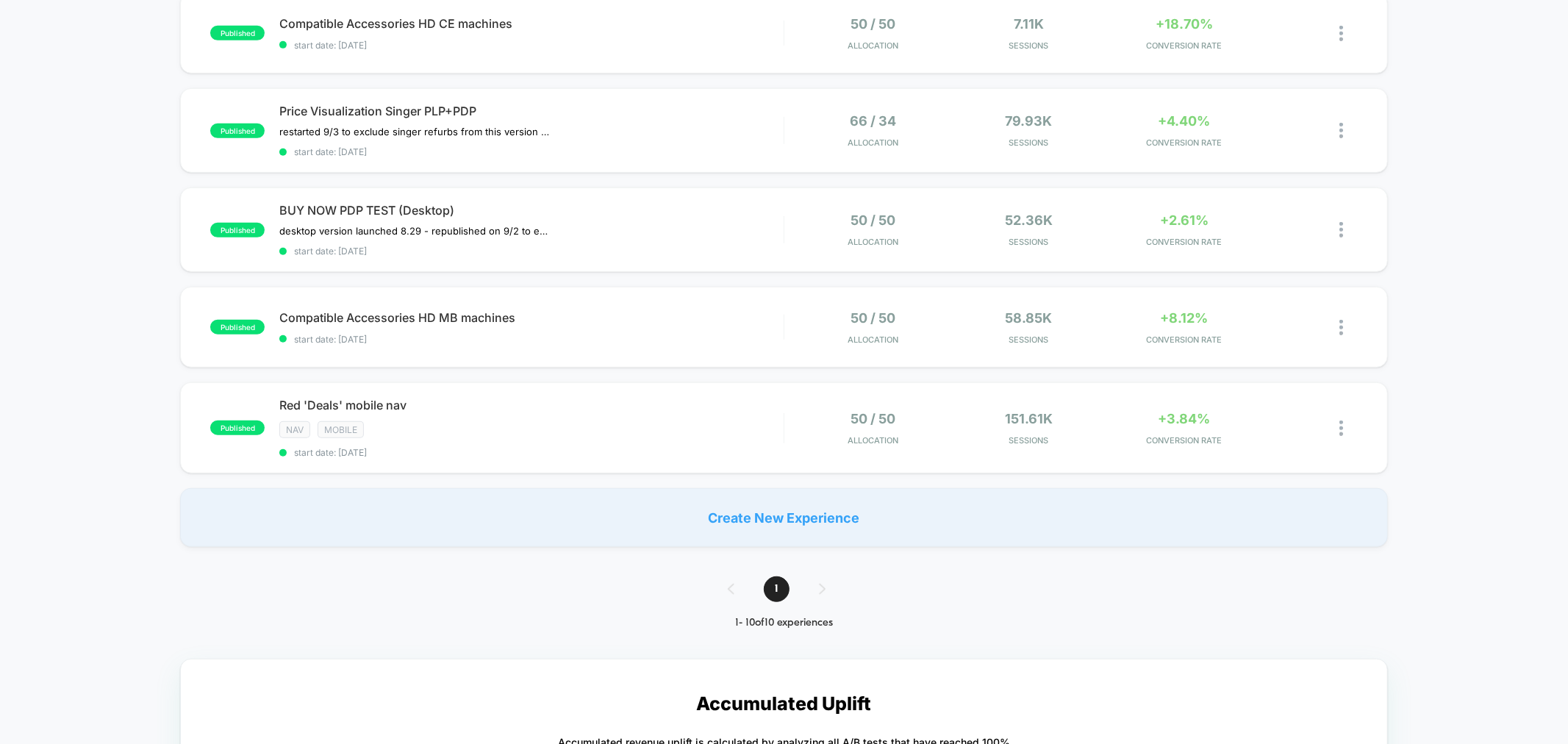
click at [728, 580] on div "1" at bounding box center [784, 589] width 142 height 26
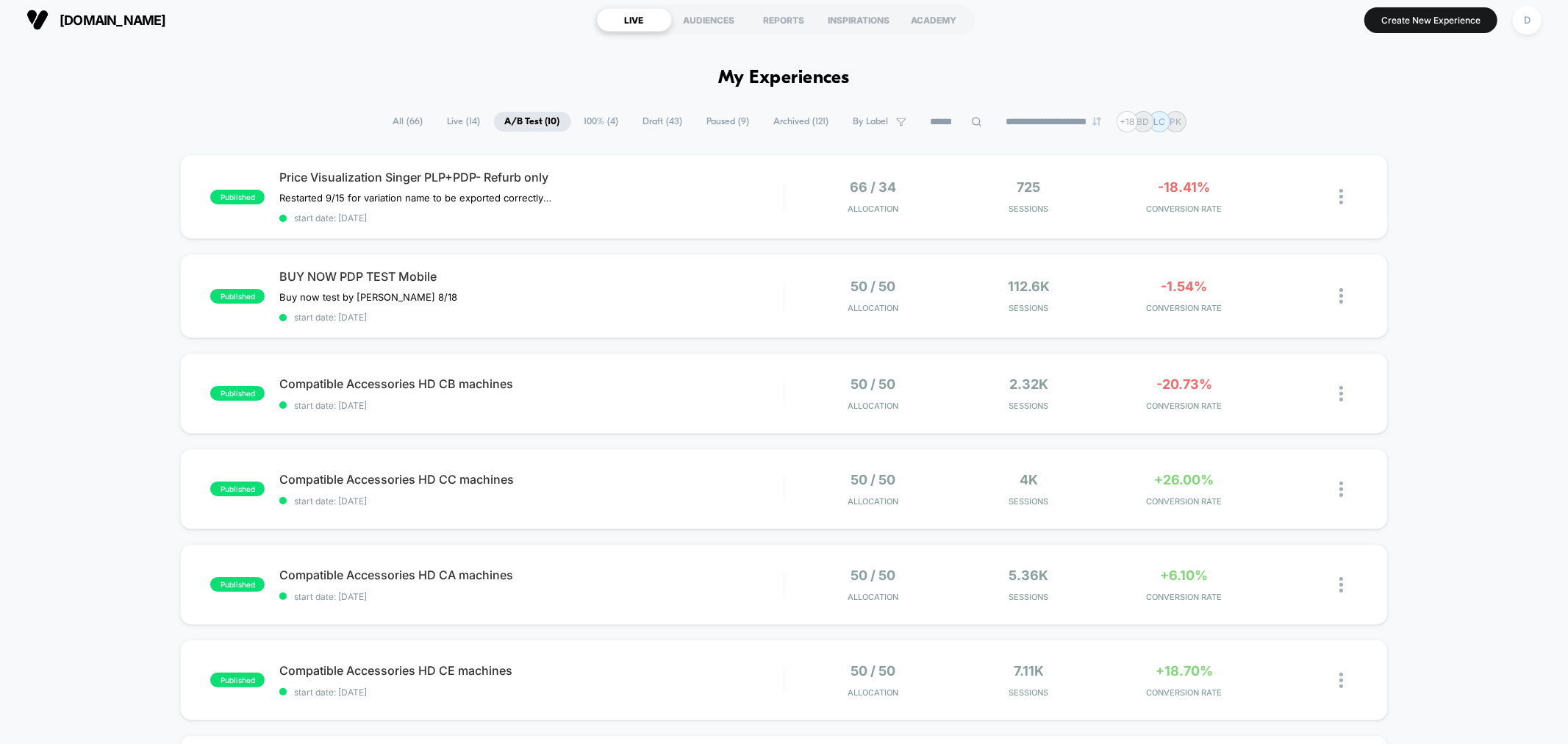
scroll to position [0, 0]
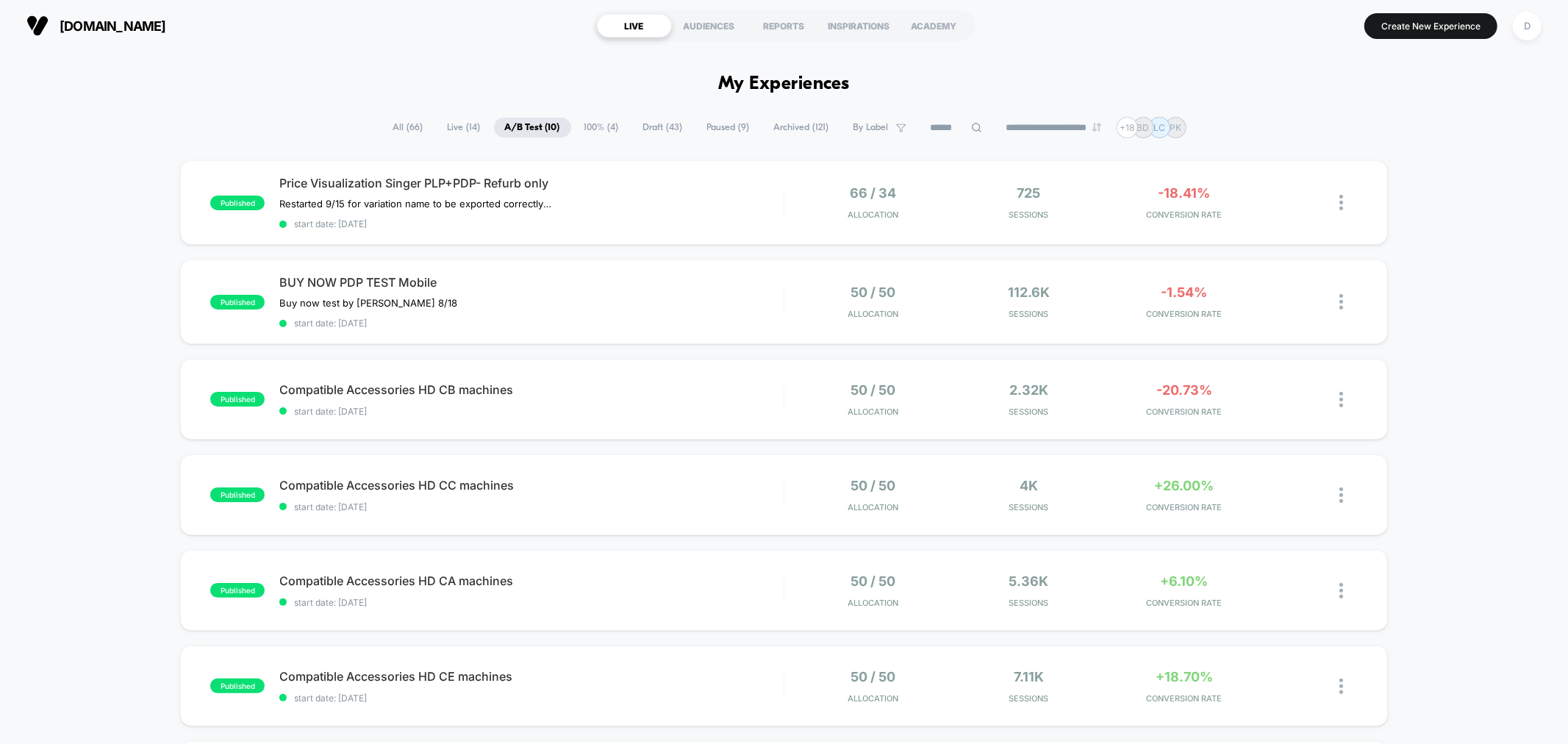
click at [466, 128] on span "Live ( 14 )" at bounding box center [464, 127] width 55 height 19
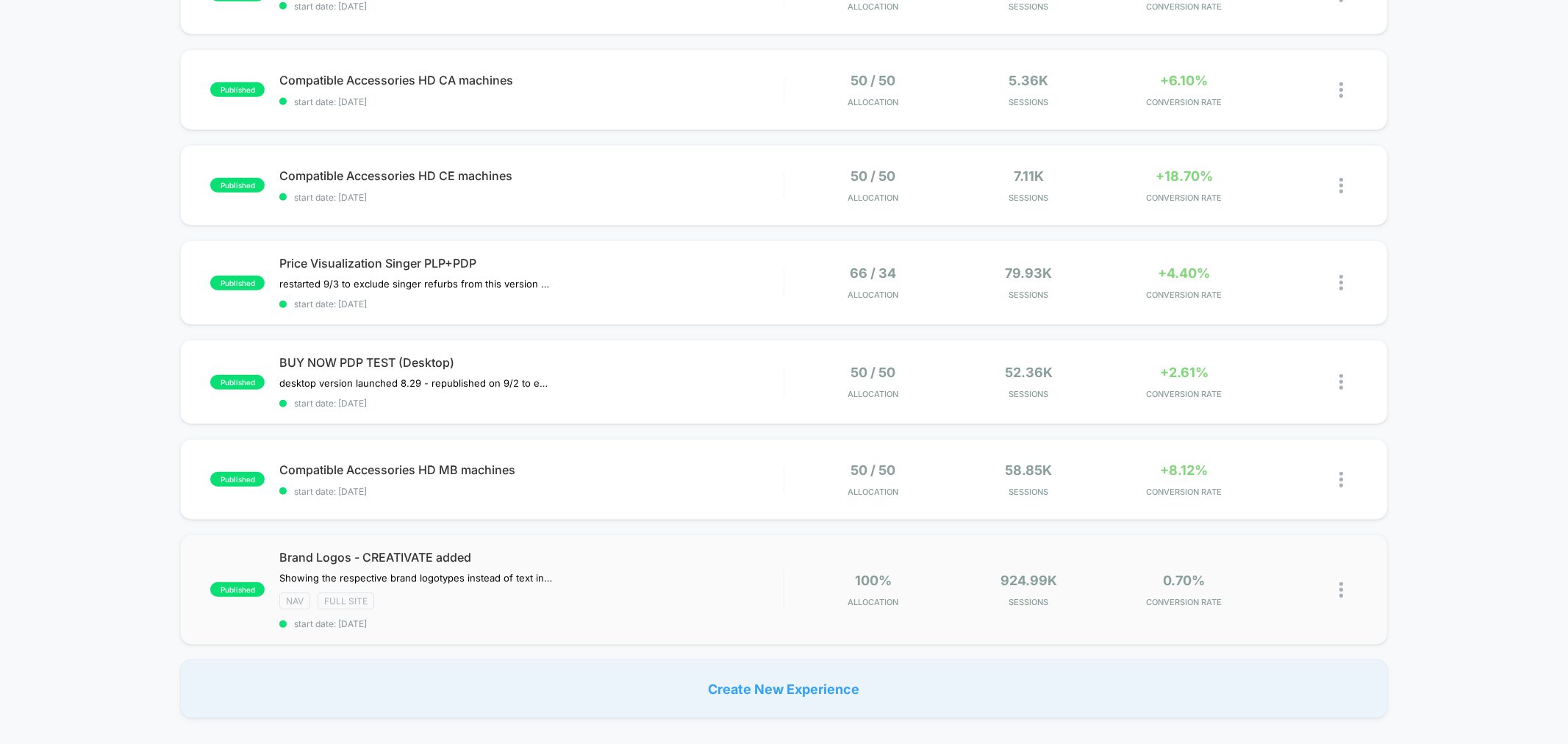
scroll to position [898, 0]
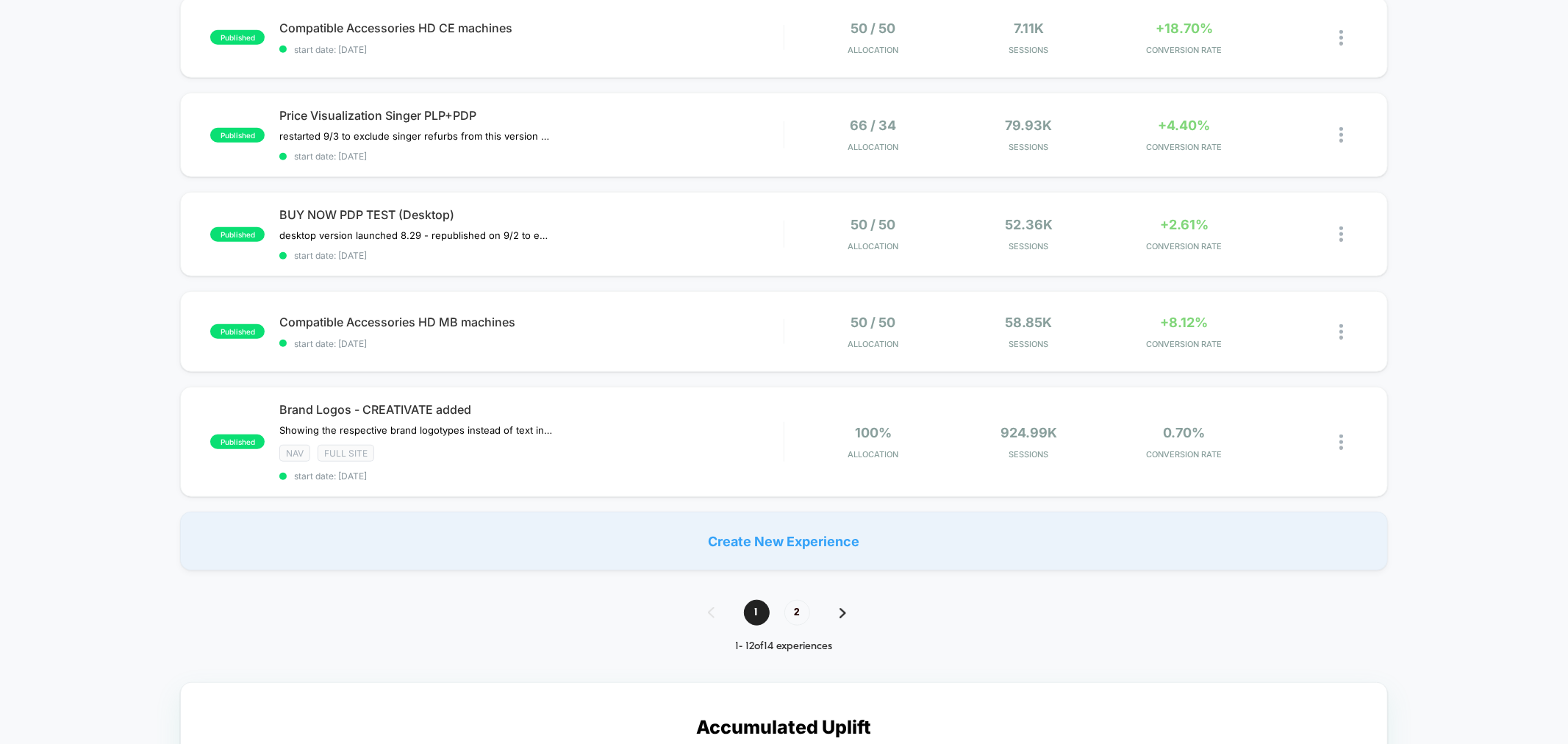
drag, startPoint x: 804, startPoint y: 590, endPoint x: 805, endPoint y: 582, distance: 8.1
click at [805, 589] on div "**********" at bounding box center [784, 717] width 1568 height 2995
click at [783, 618] on div "1 2 1 - 12 of 14 experiences" at bounding box center [784, 626] width 182 height 53
drag, startPoint x: 796, startPoint y: 606, endPoint x: 788, endPoint y: 599, distance: 10.6
click at [792, 604] on span "2" at bounding box center [797, 612] width 26 height 26
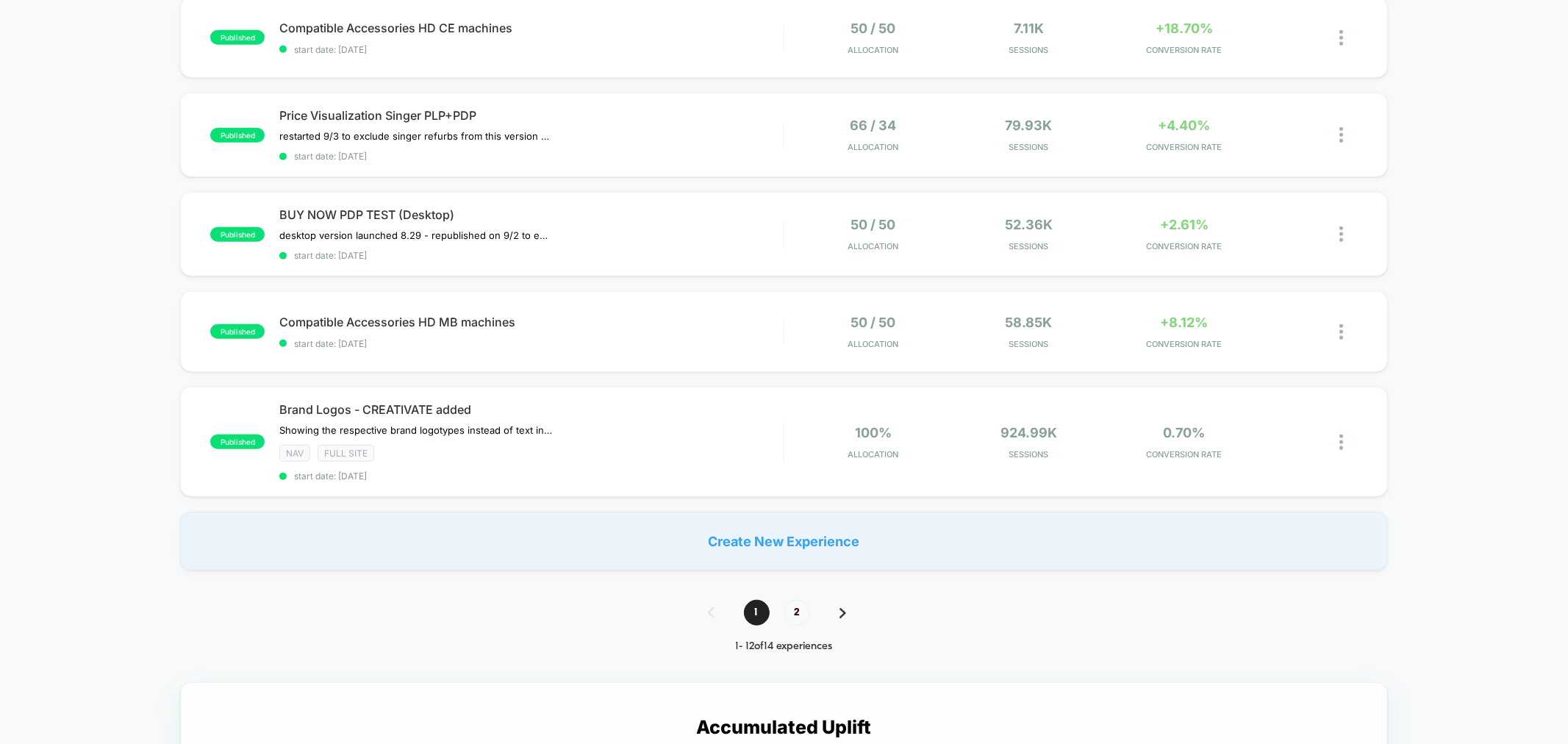
scroll to position [0, 0]
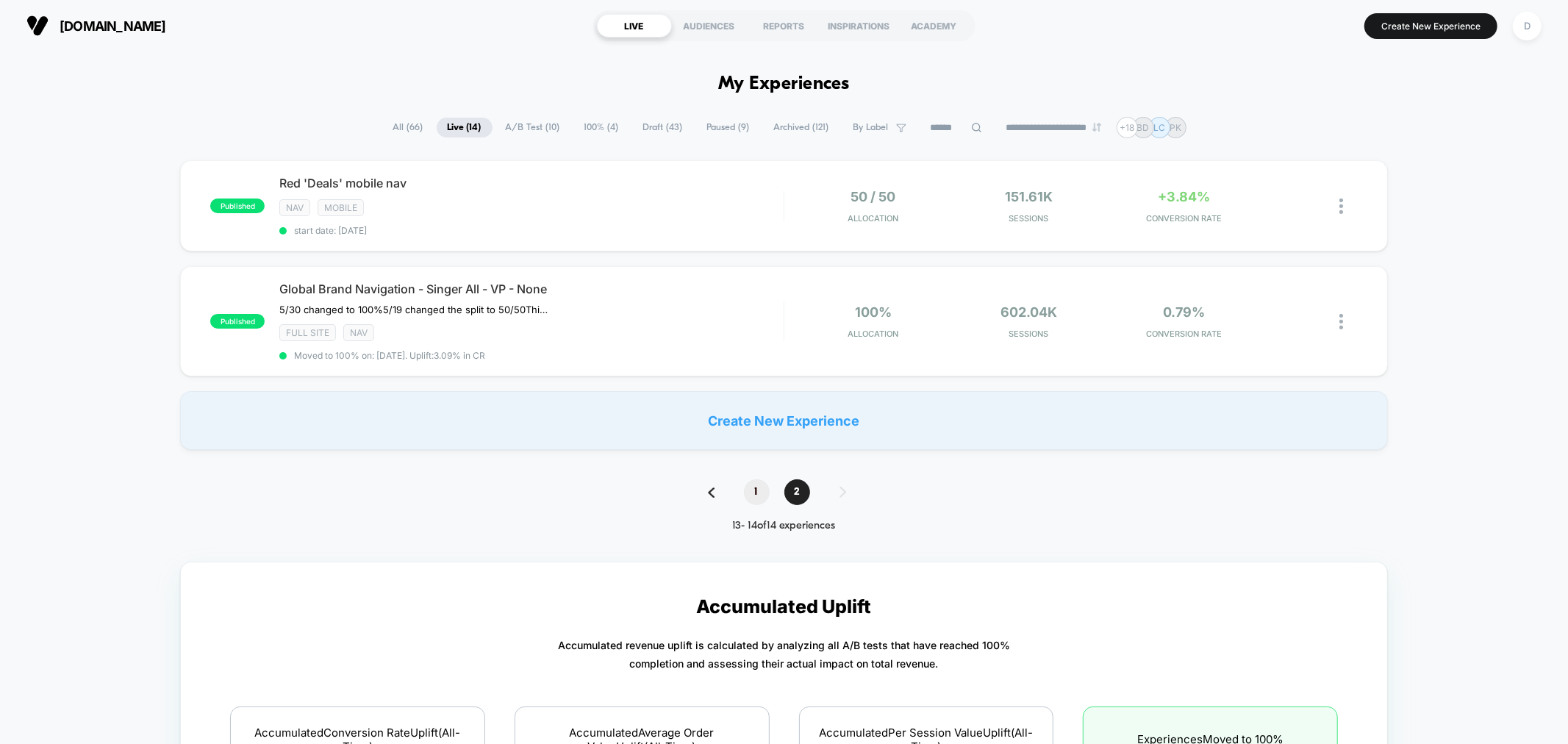
click at [754, 494] on span "1" at bounding box center [757, 492] width 26 height 26
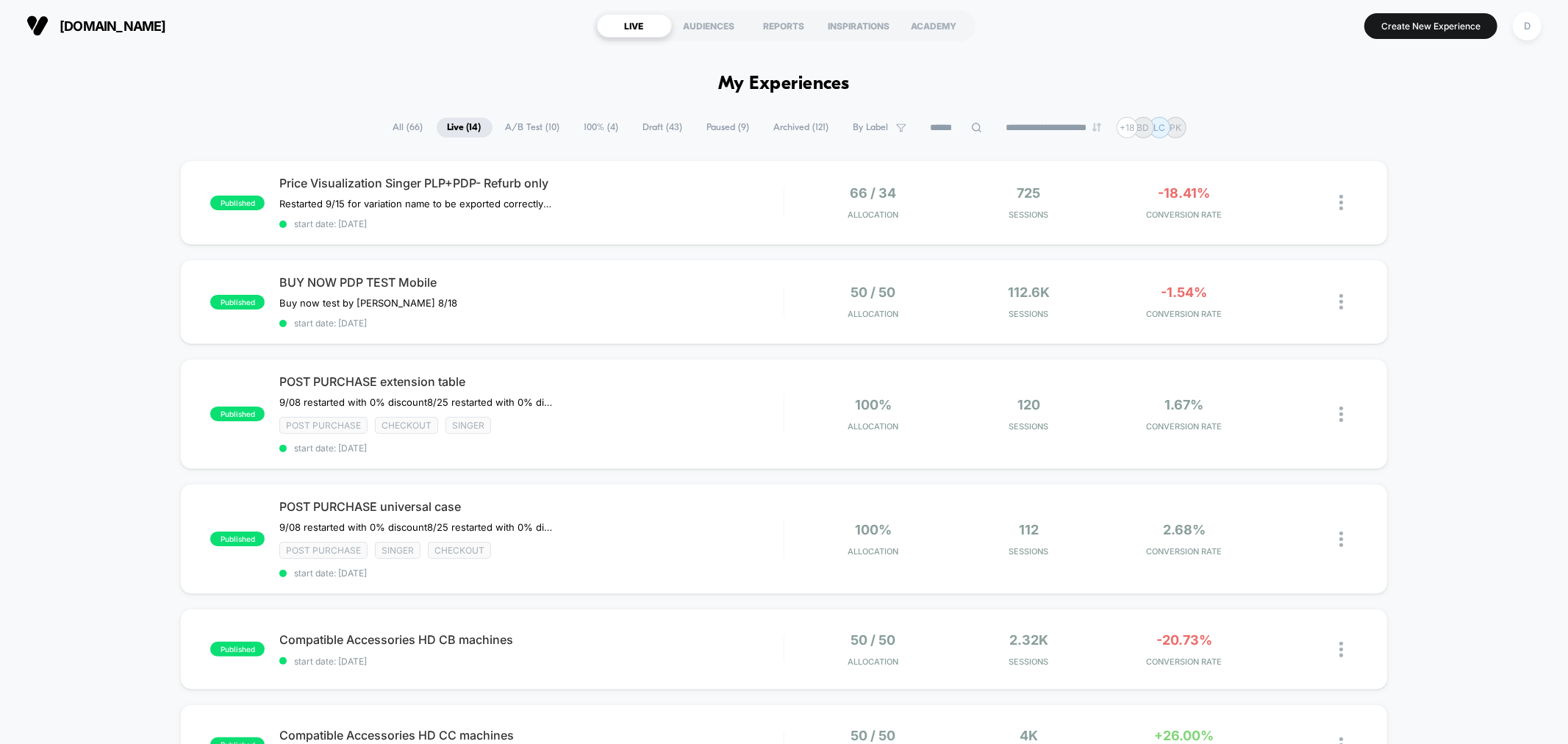
click at [530, 135] on span "A/B Test ( 10 )" at bounding box center [533, 127] width 77 height 19
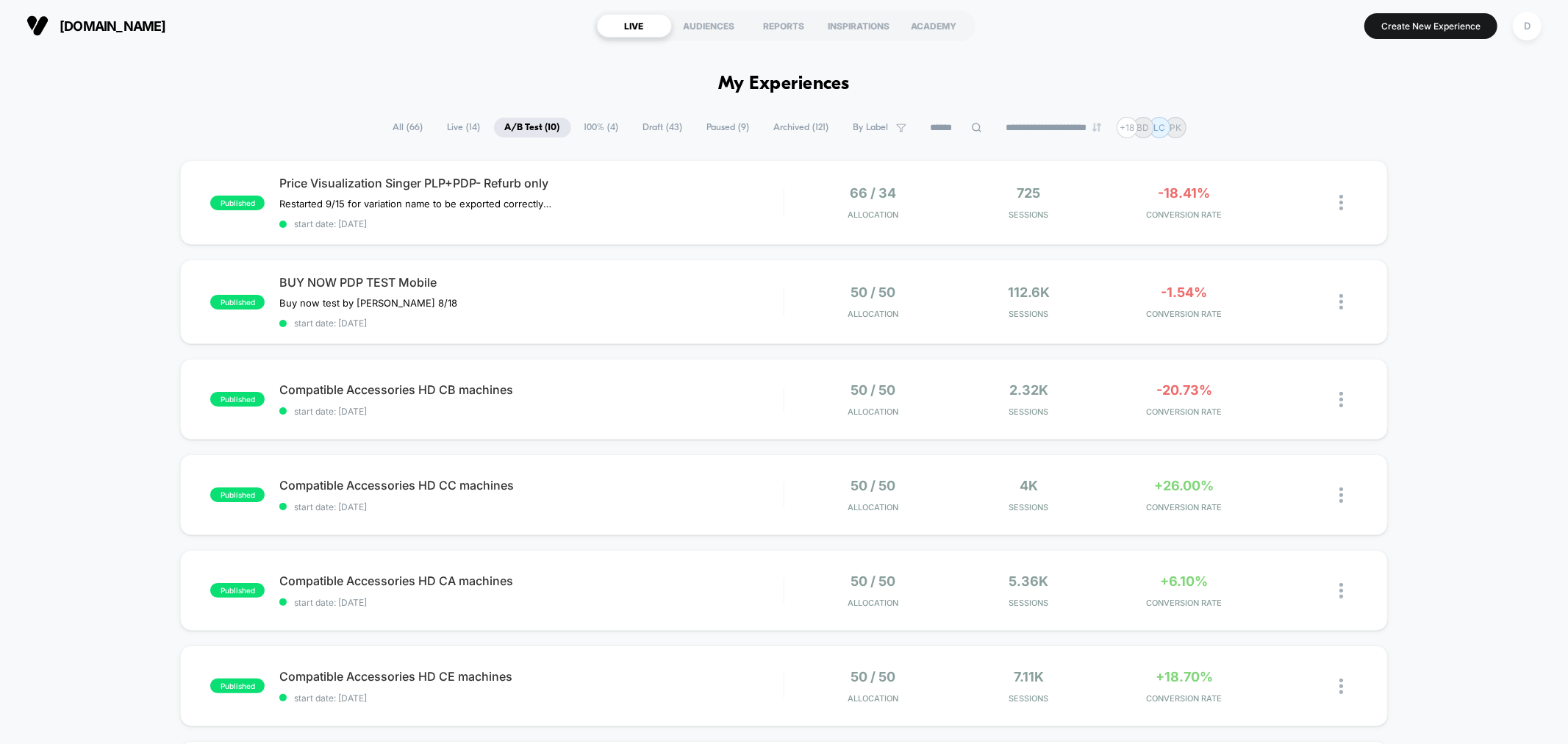
click at [618, 129] on span "100% ( 4 )" at bounding box center [602, 127] width 56 height 19
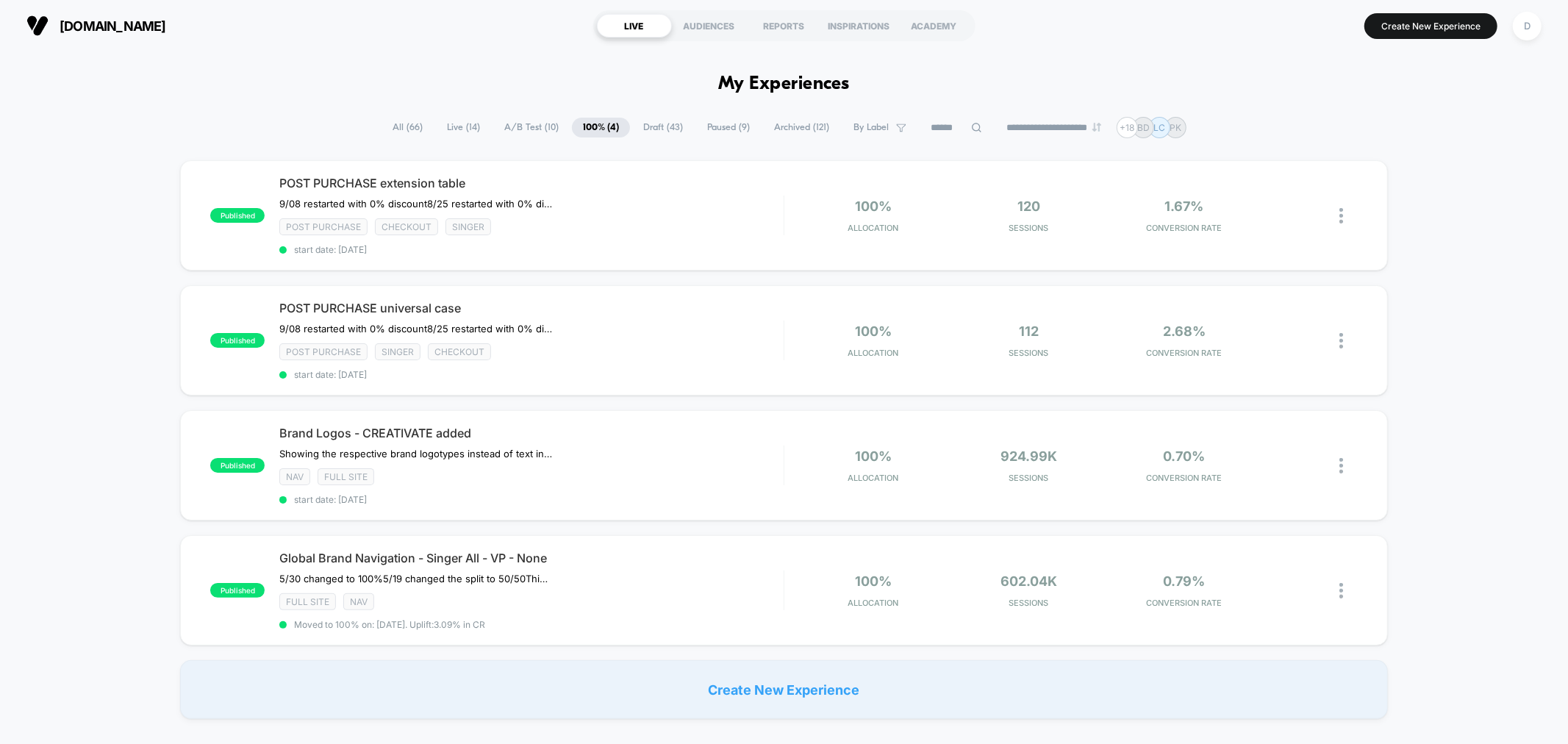
click at [388, 127] on span "All ( 66 )" at bounding box center [408, 127] width 52 height 19
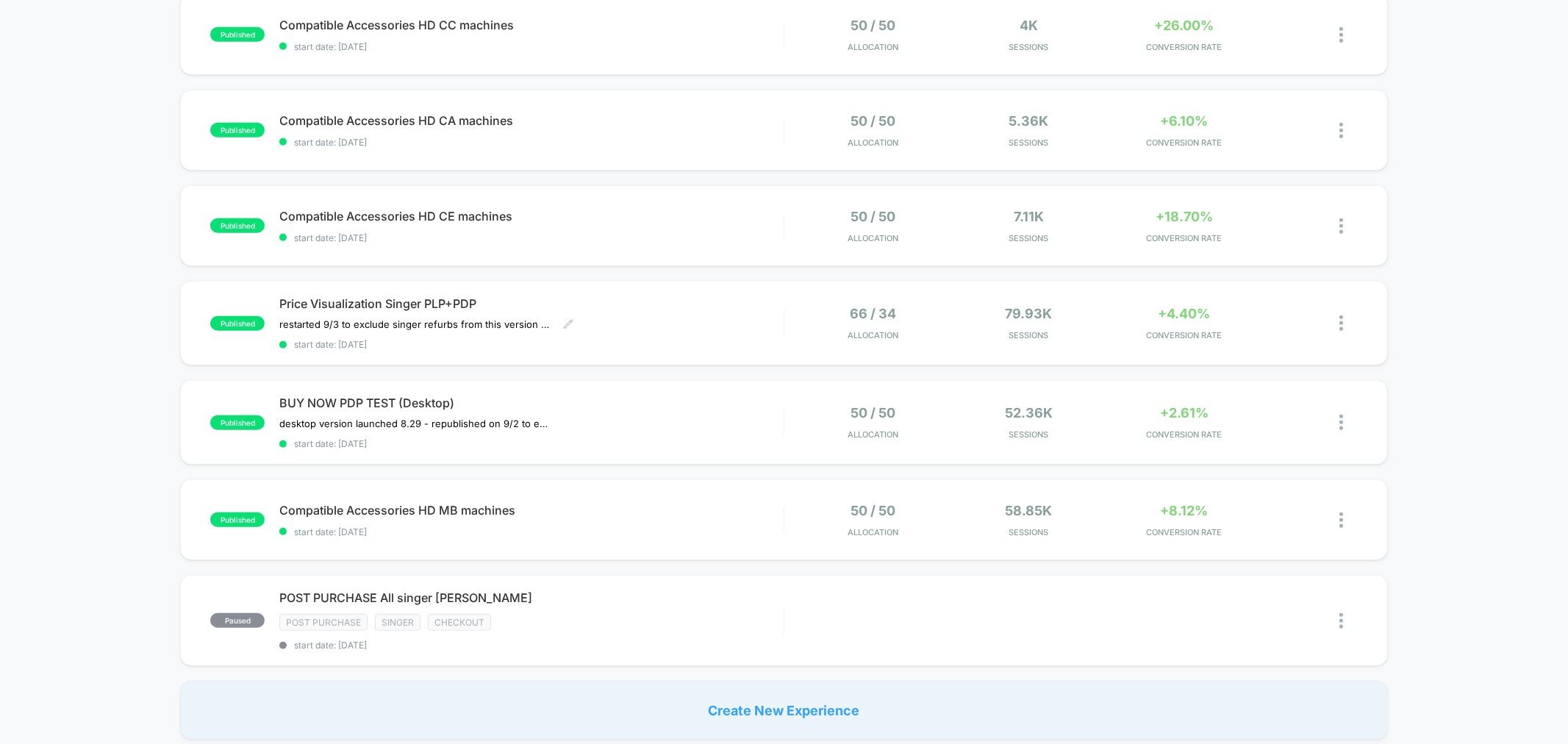
scroll to position [761, 0]
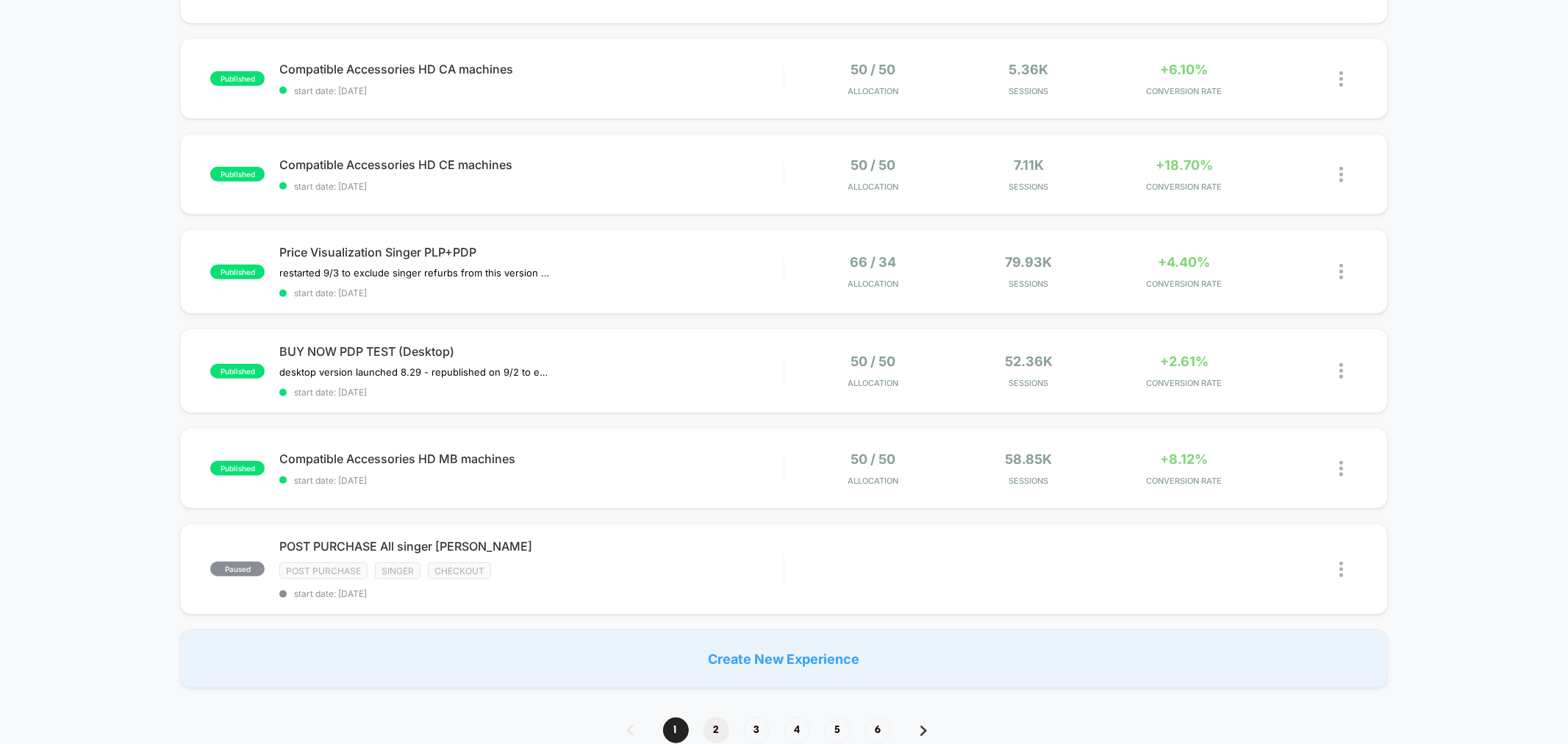
click at [706, 717] on span "2" at bounding box center [716, 729] width 26 height 26
